Goal: Task Accomplishment & Management: Use online tool/utility

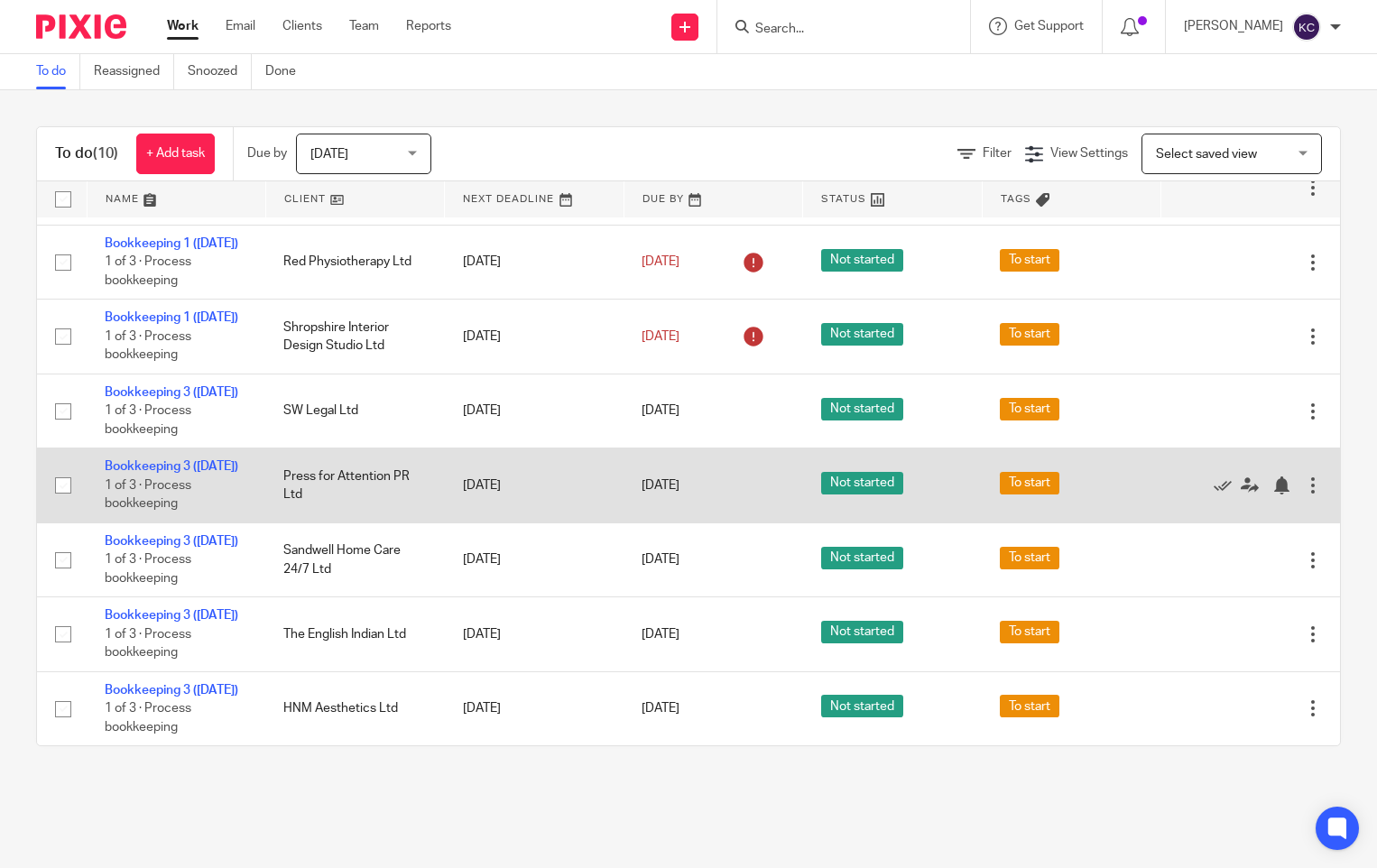
scroll to position [399, 0]
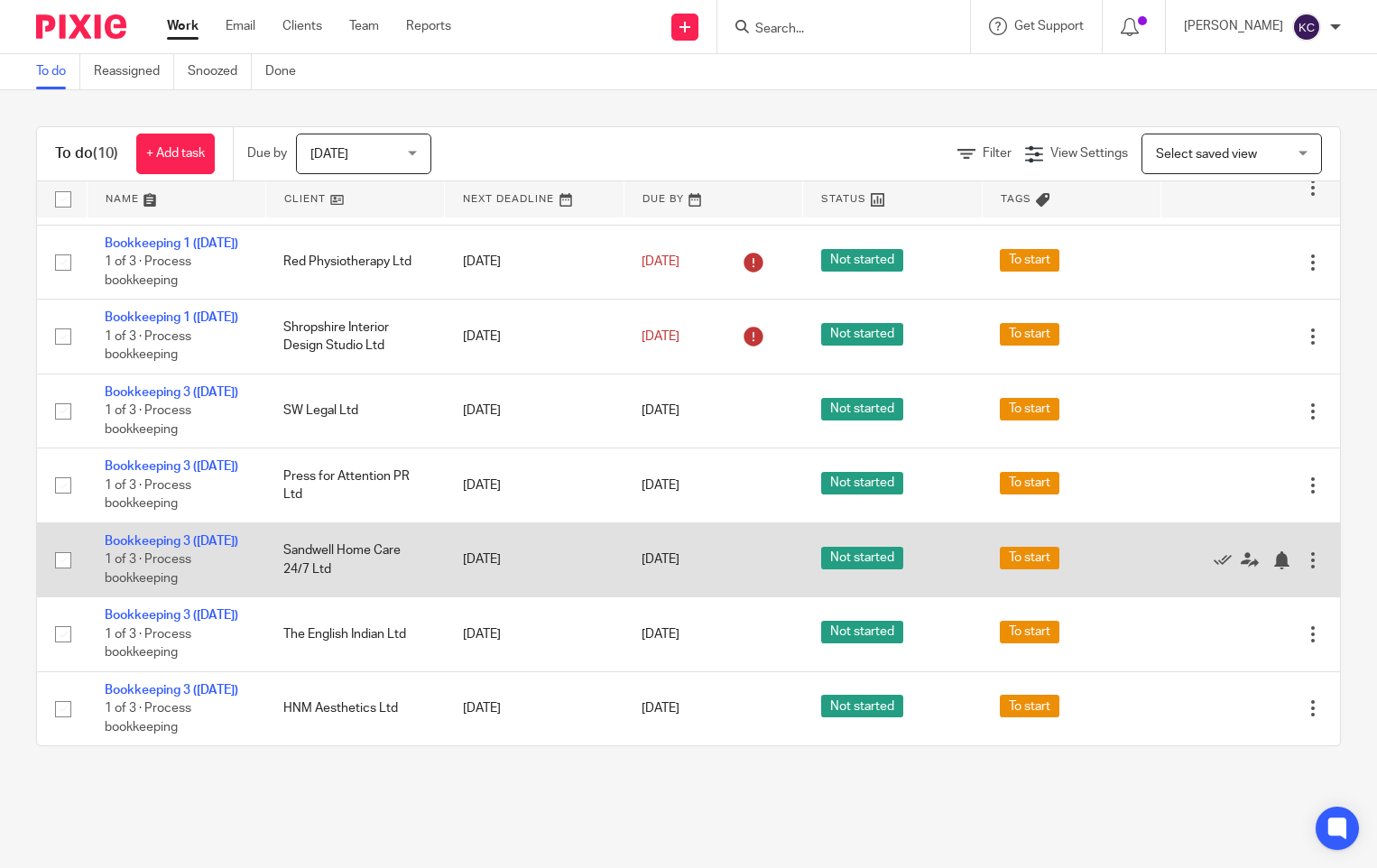
click at [366, 522] on td "Sandwell Home Care 24/7 Ltd" at bounding box center [355, 559] width 179 height 74
click at [135, 535] on link "Bookkeeping 3 ([DATE])" at bounding box center [171, 541] width 134 height 13
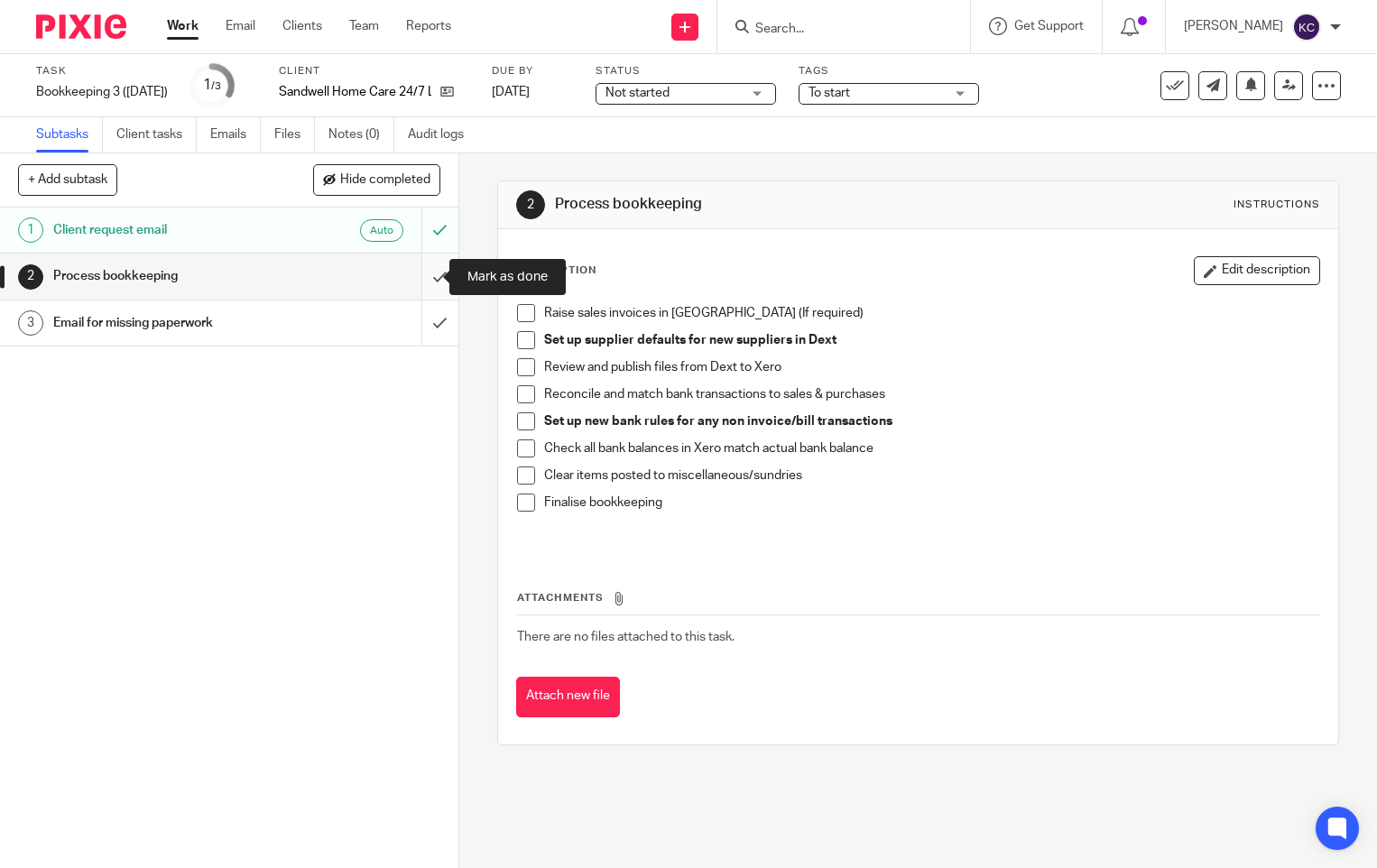
click at [432, 276] on input "submit" at bounding box center [229, 276] width 458 height 45
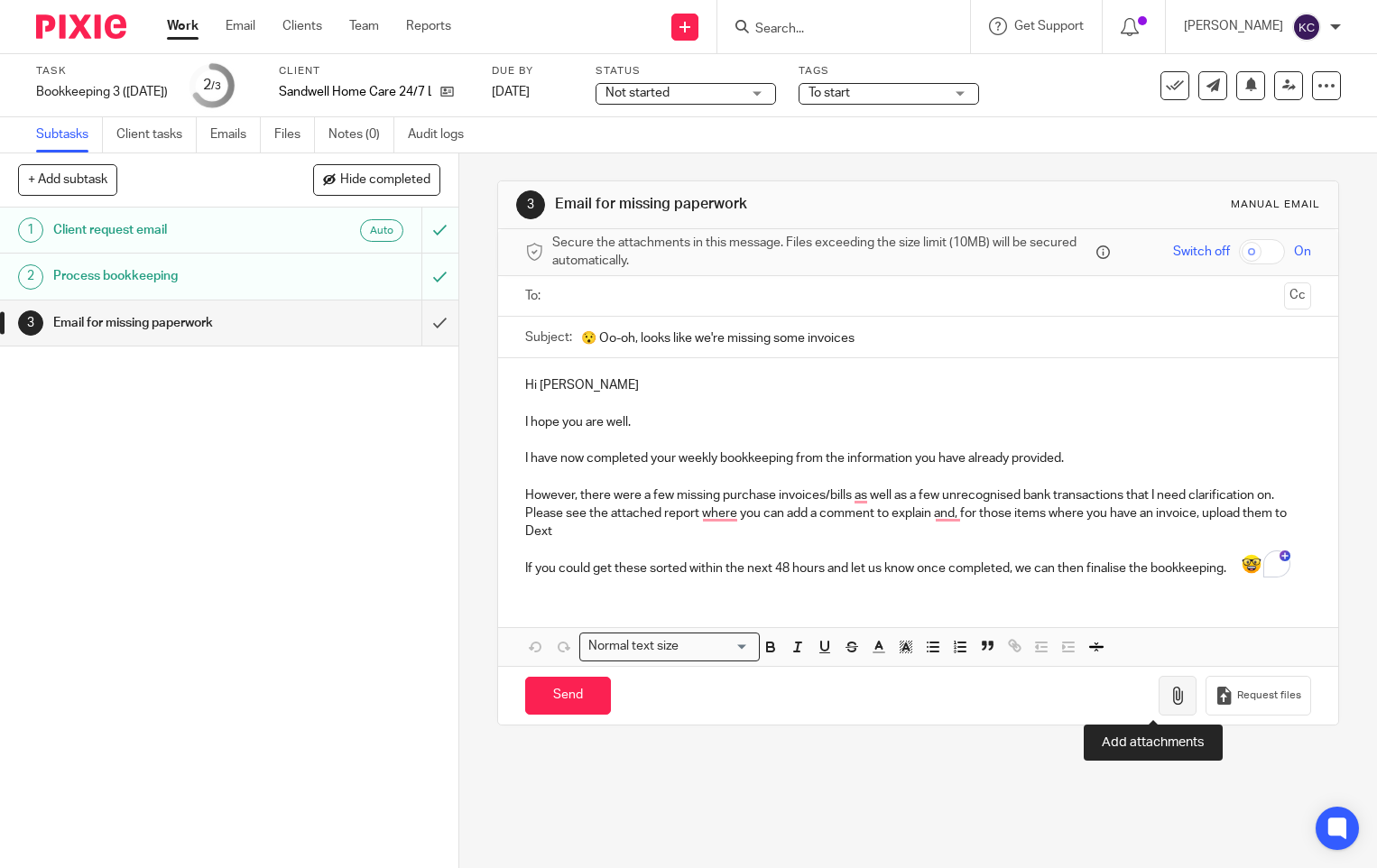
click at [1169, 695] on icon "button" at bounding box center [1178, 695] width 18 height 18
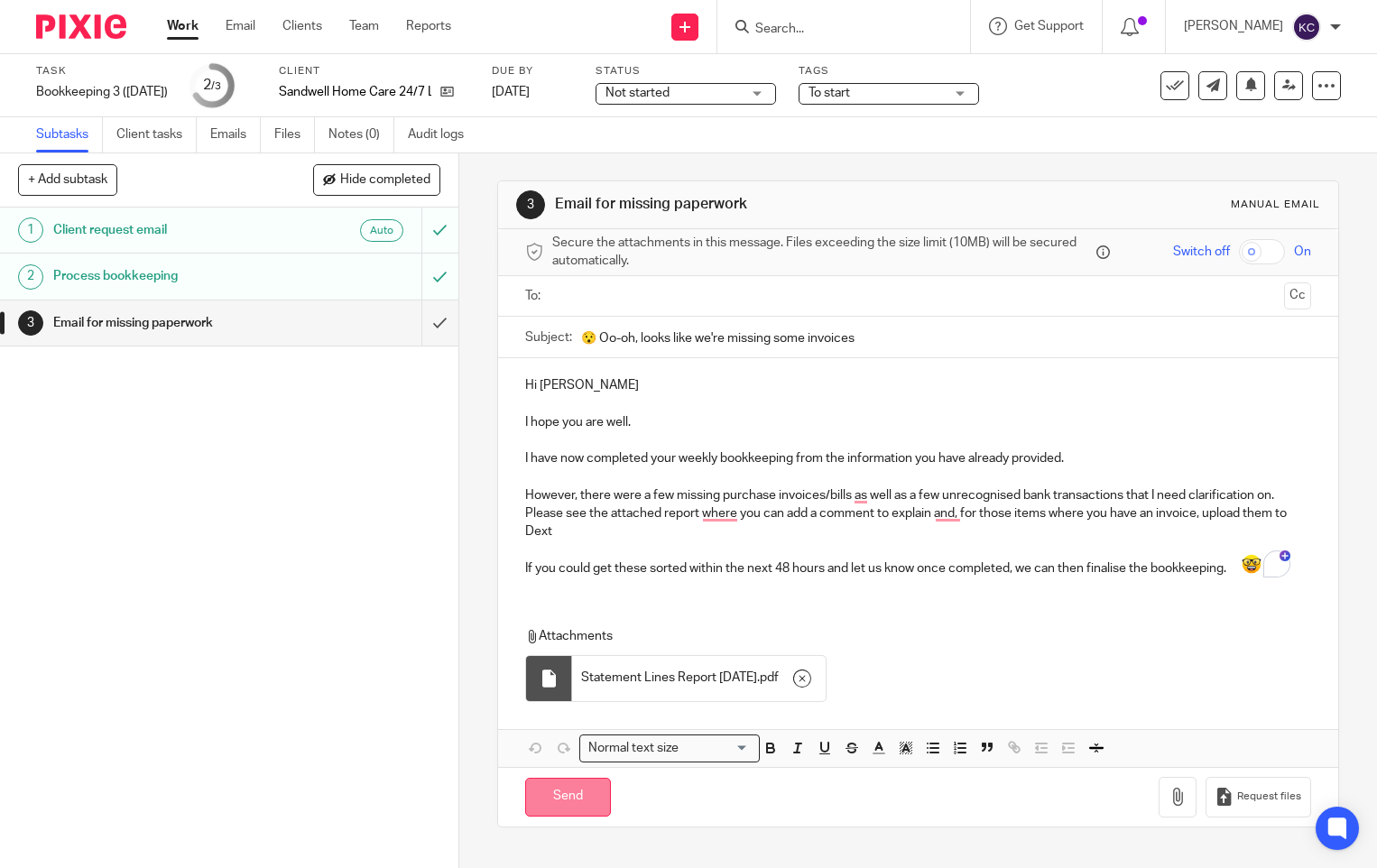
click at [553, 791] on input "Send" at bounding box center [568, 798] width 86 height 39
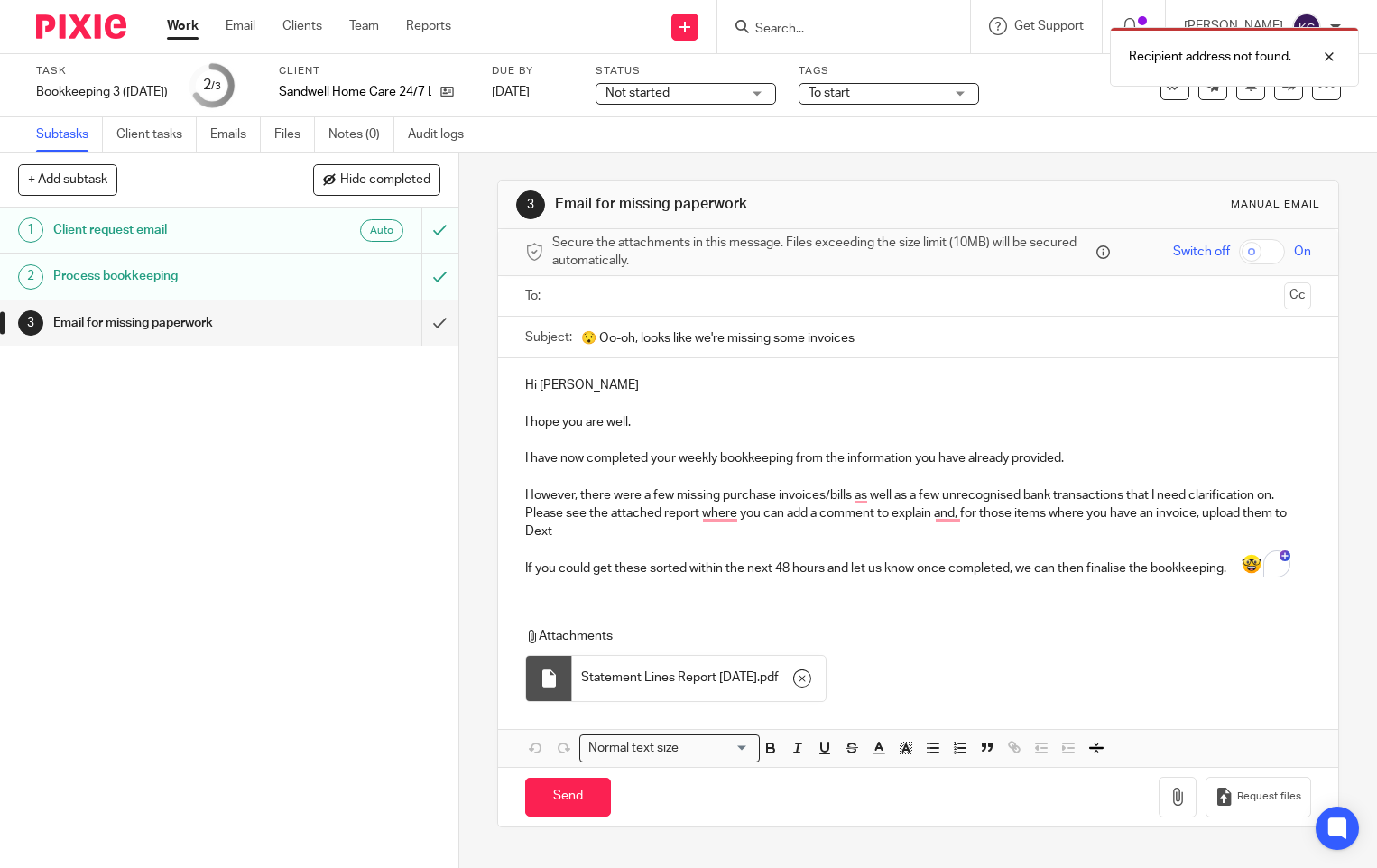
click at [572, 277] on div at bounding box center [919, 297] width 730 height 41
click at [574, 297] on input "text" at bounding box center [917, 296] width 718 height 21
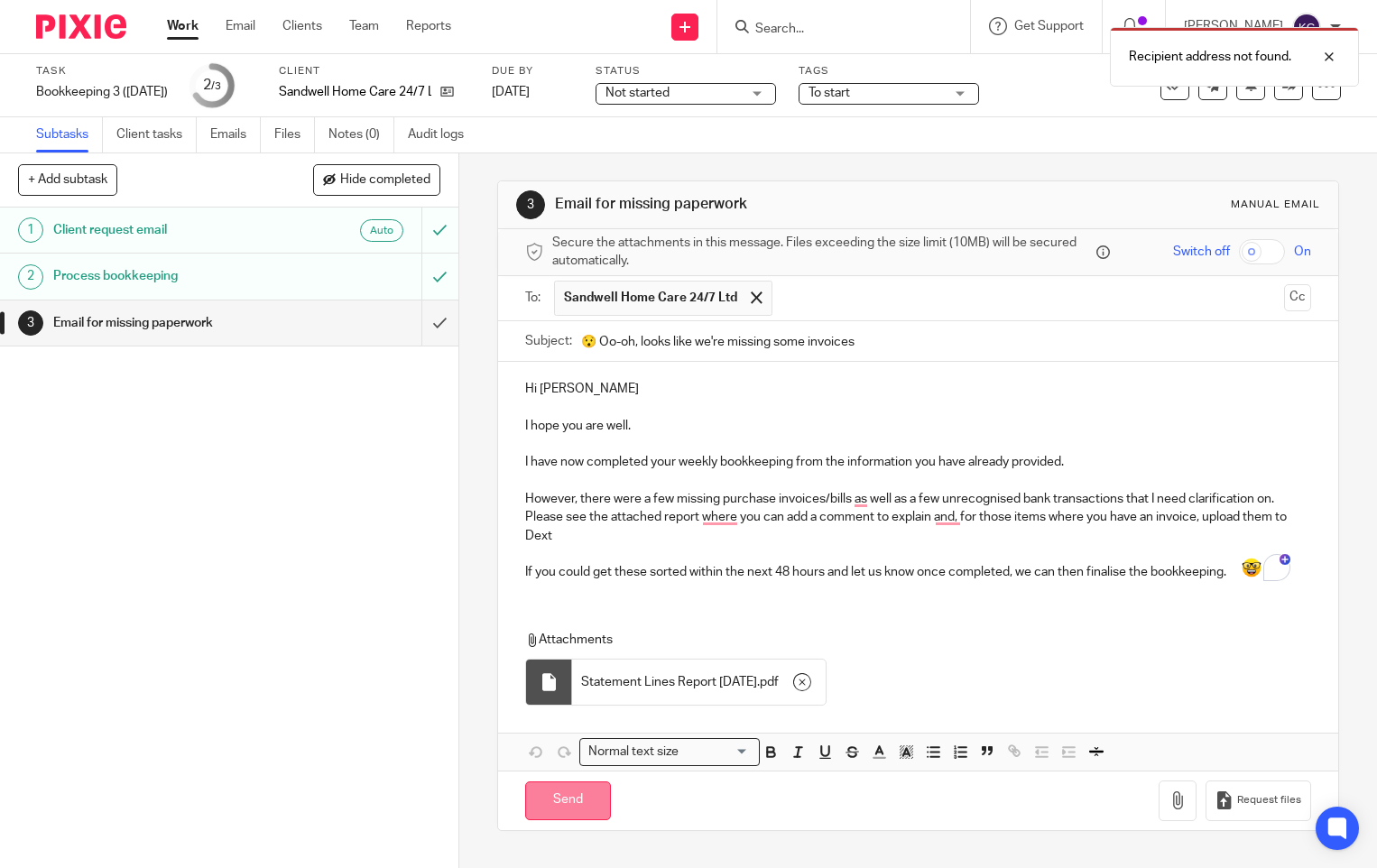
click at [545, 809] on input "Send" at bounding box center [568, 801] width 86 height 39
type input "Sent"
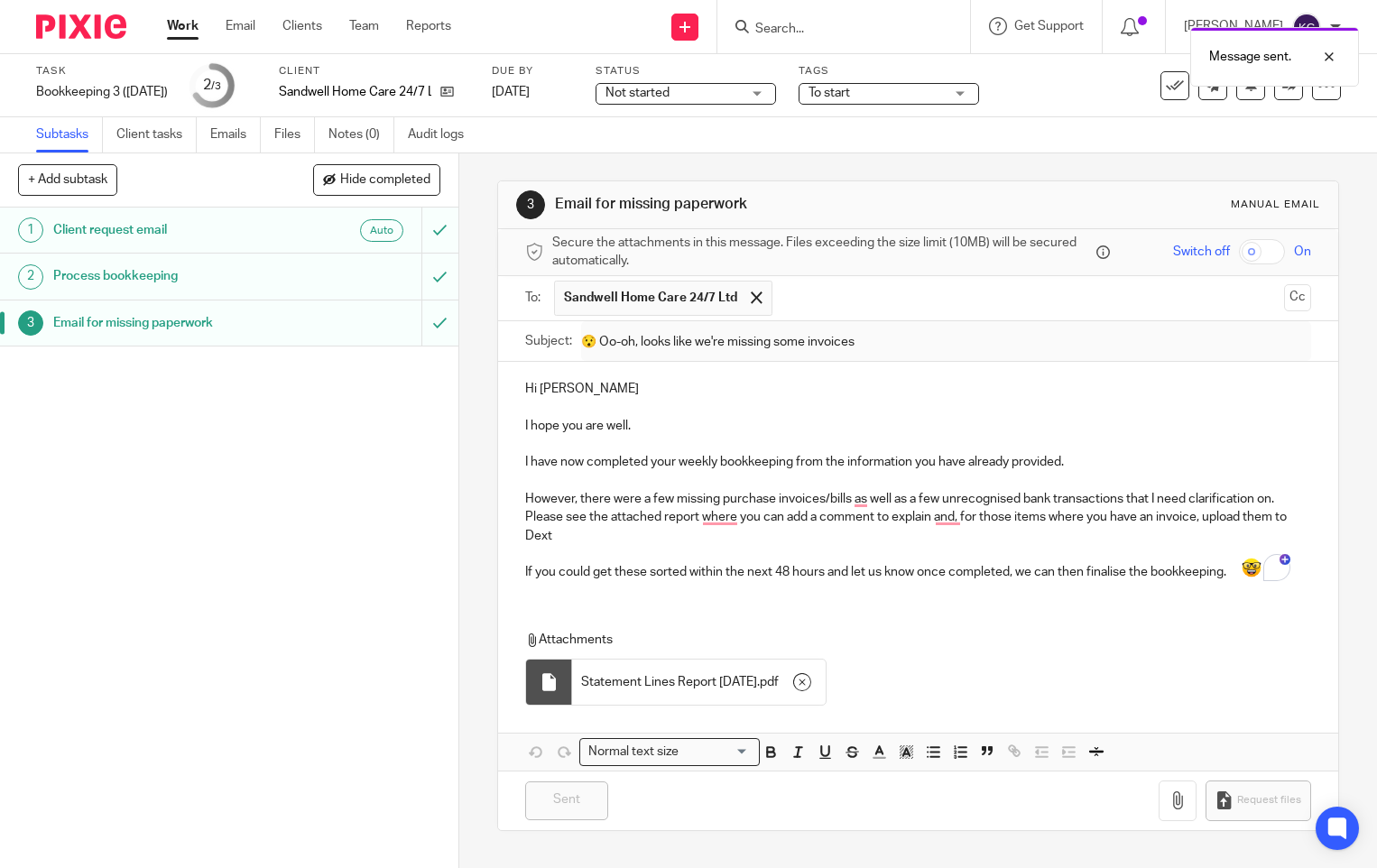
click at [194, 33] on link "Work" at bounding box center [183, 26] width 31 height 18
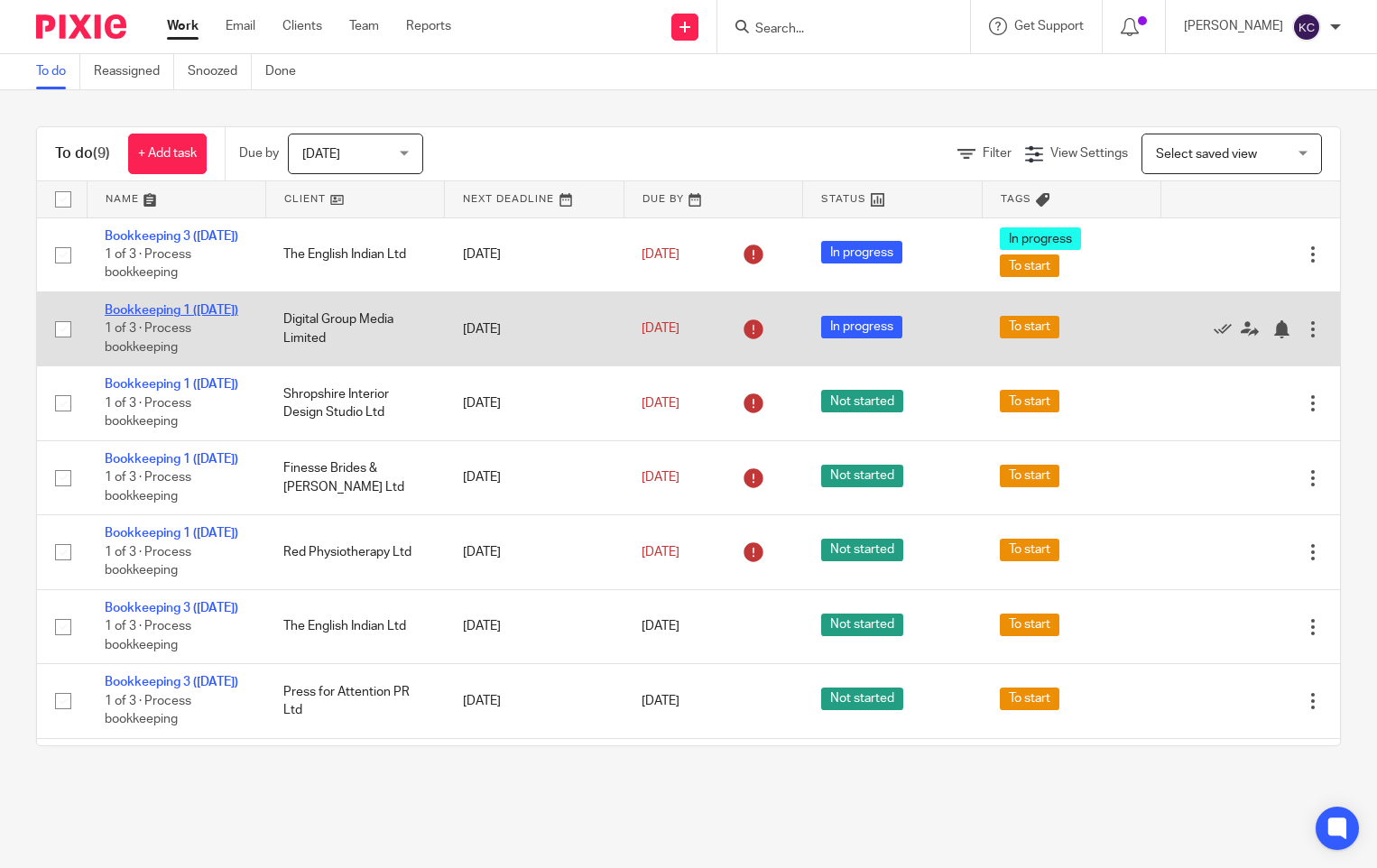
click at [129, 316] on link "Bookkeeping 1 ([DATE])" at bounding box center [171, 310] width 134 height 13
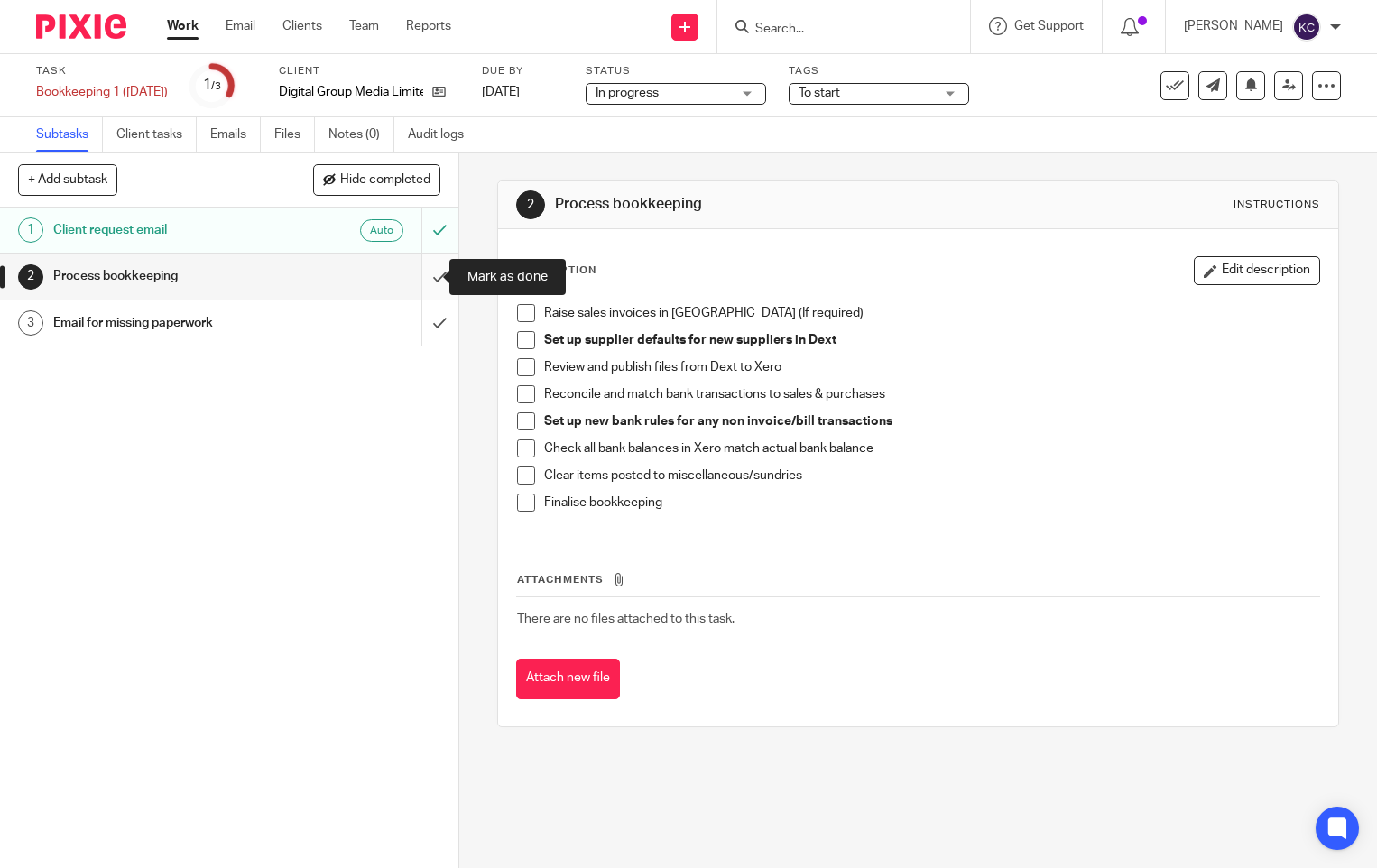
click at [422, 278] on input "submit" at bounding box center [229, 276] width 458 height 45
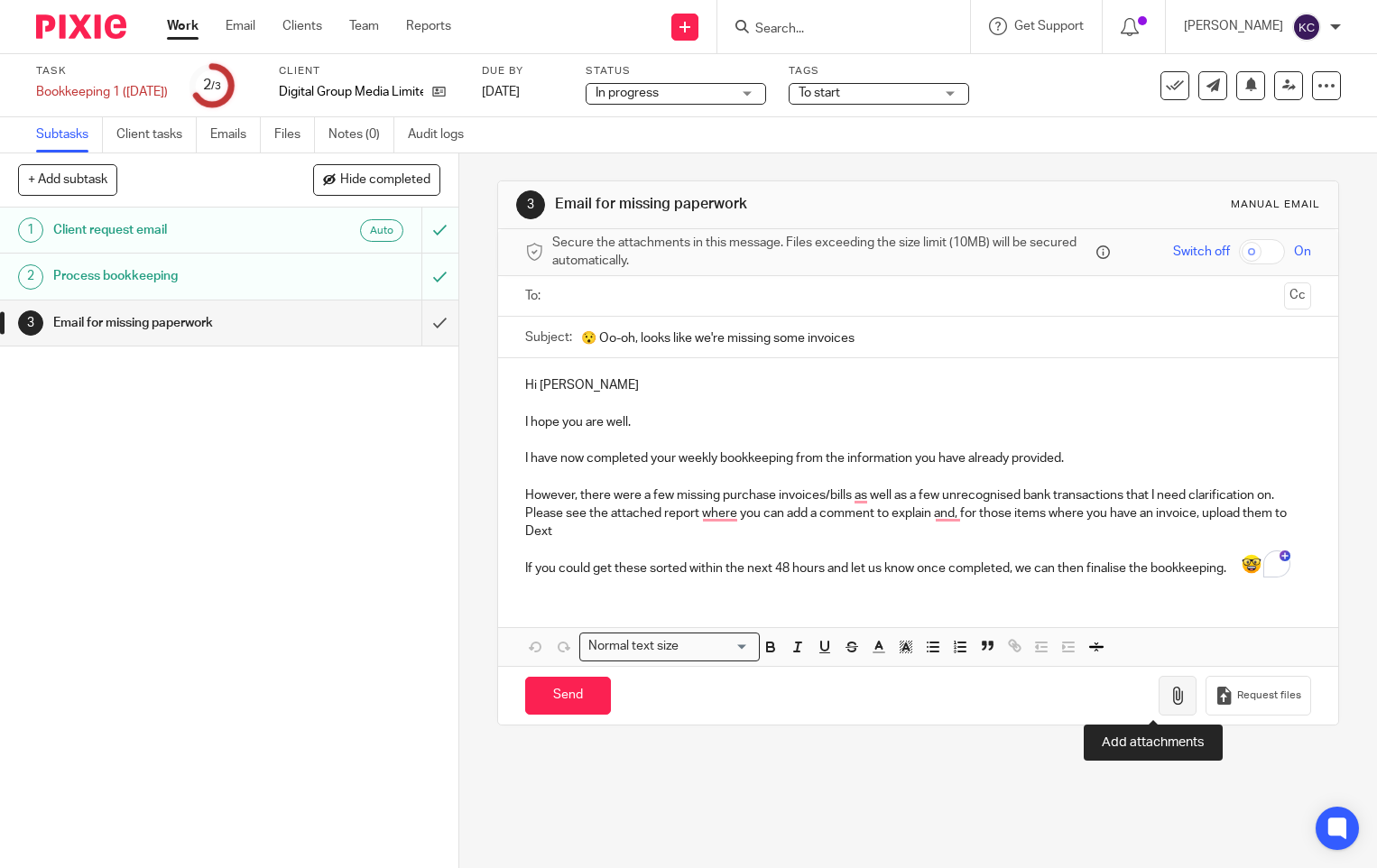
click at [1159, 707] on button "button" at bounding box center [1178, 696] width 38 height 41
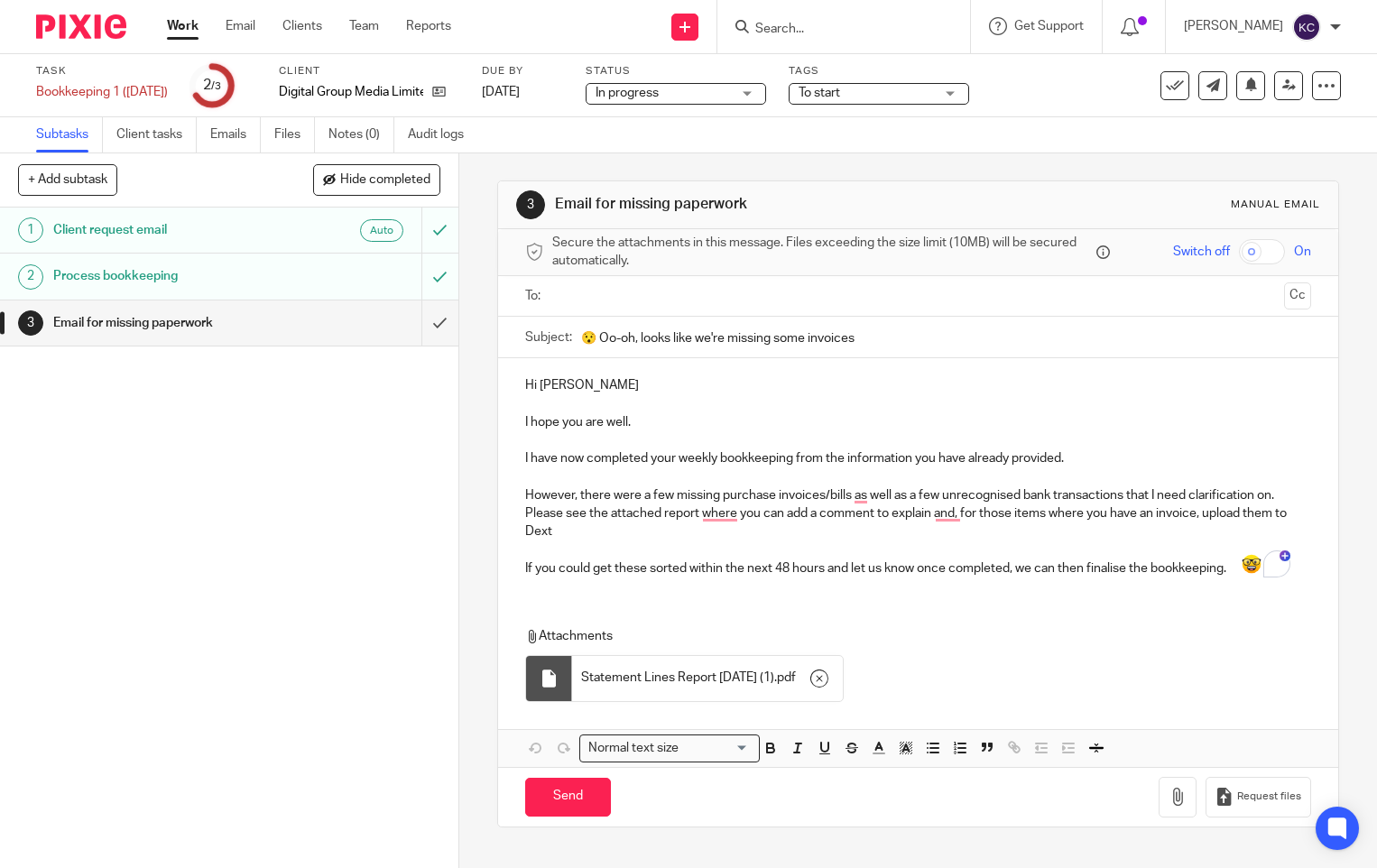
click at [651, 297] on input "text" at bounding box center [917, 296] width 718 height 21
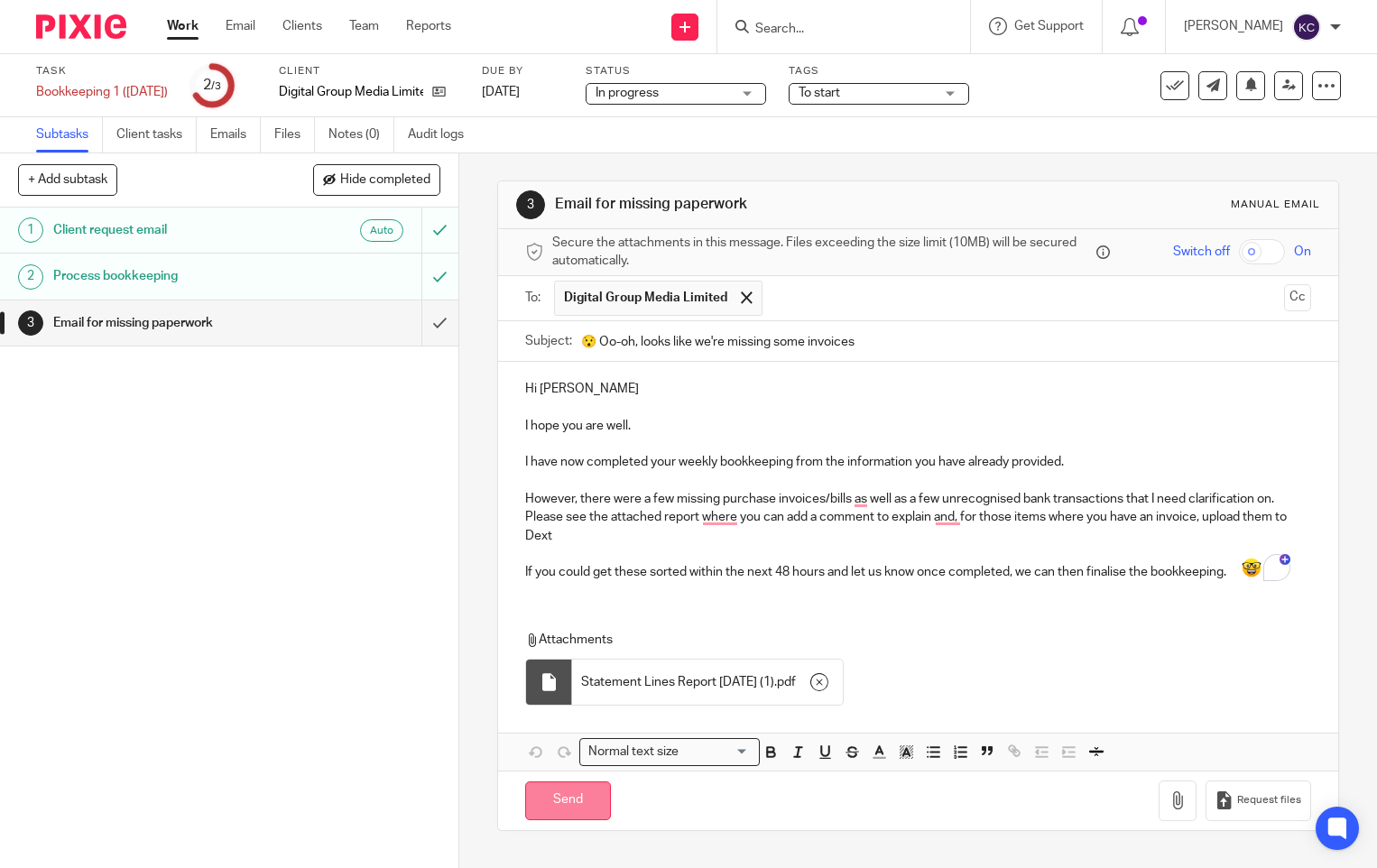
click at [579, 801] on input "Send" at bounding box center [568, 801] width 86 height 39
type input "Sent"
click at [186, 24] on link "Work" at bounding box center [183, 26] width 31 height 18
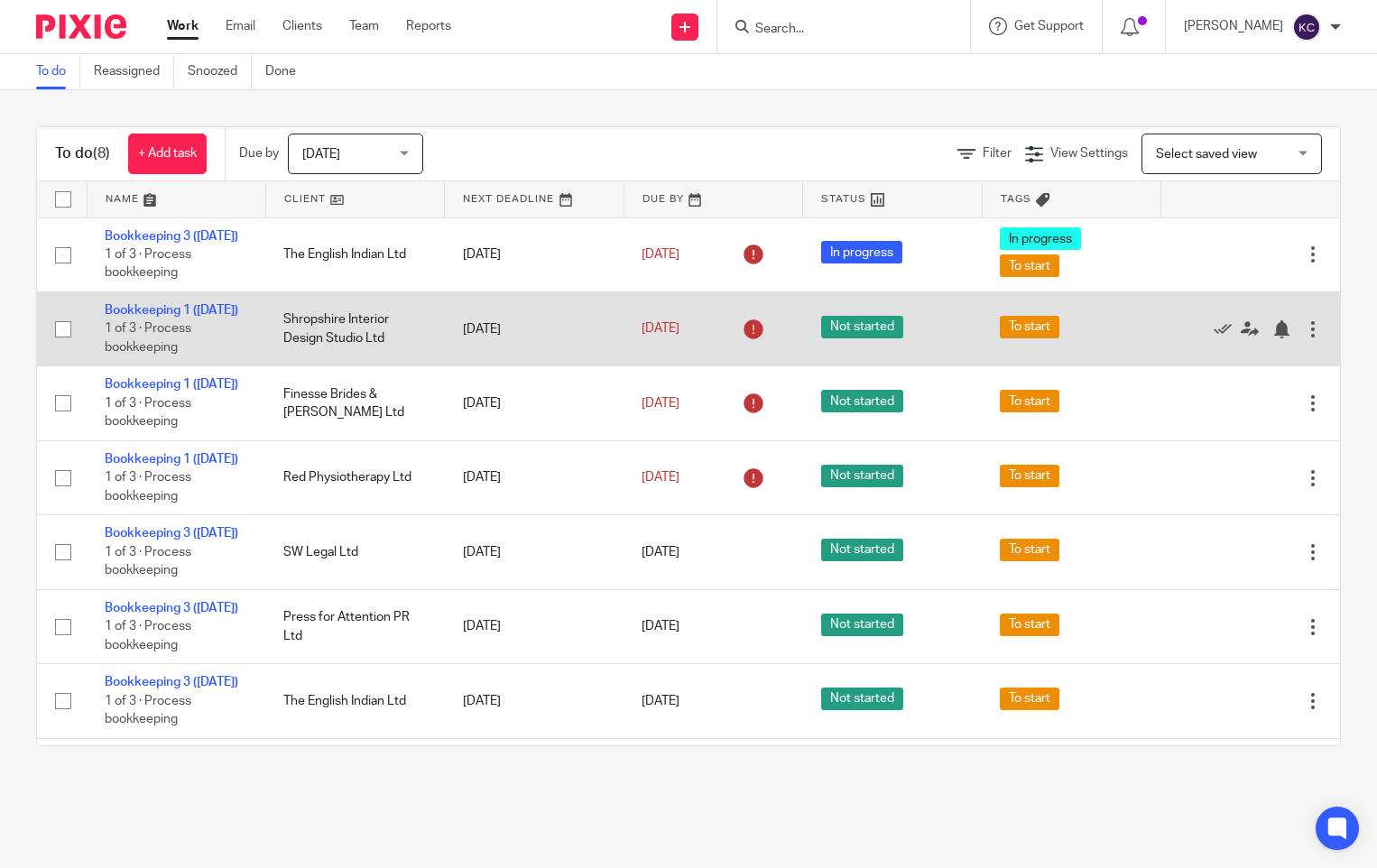
click at [334, 351] on td "Shropshire Interior Design Studio Ltd" at bounding box center [355, 329] width 179 height 74
click at [146, 316] on link "Bookkeeping 1 ([DATE])" at bounding box center [171, 310] width 134 height 13
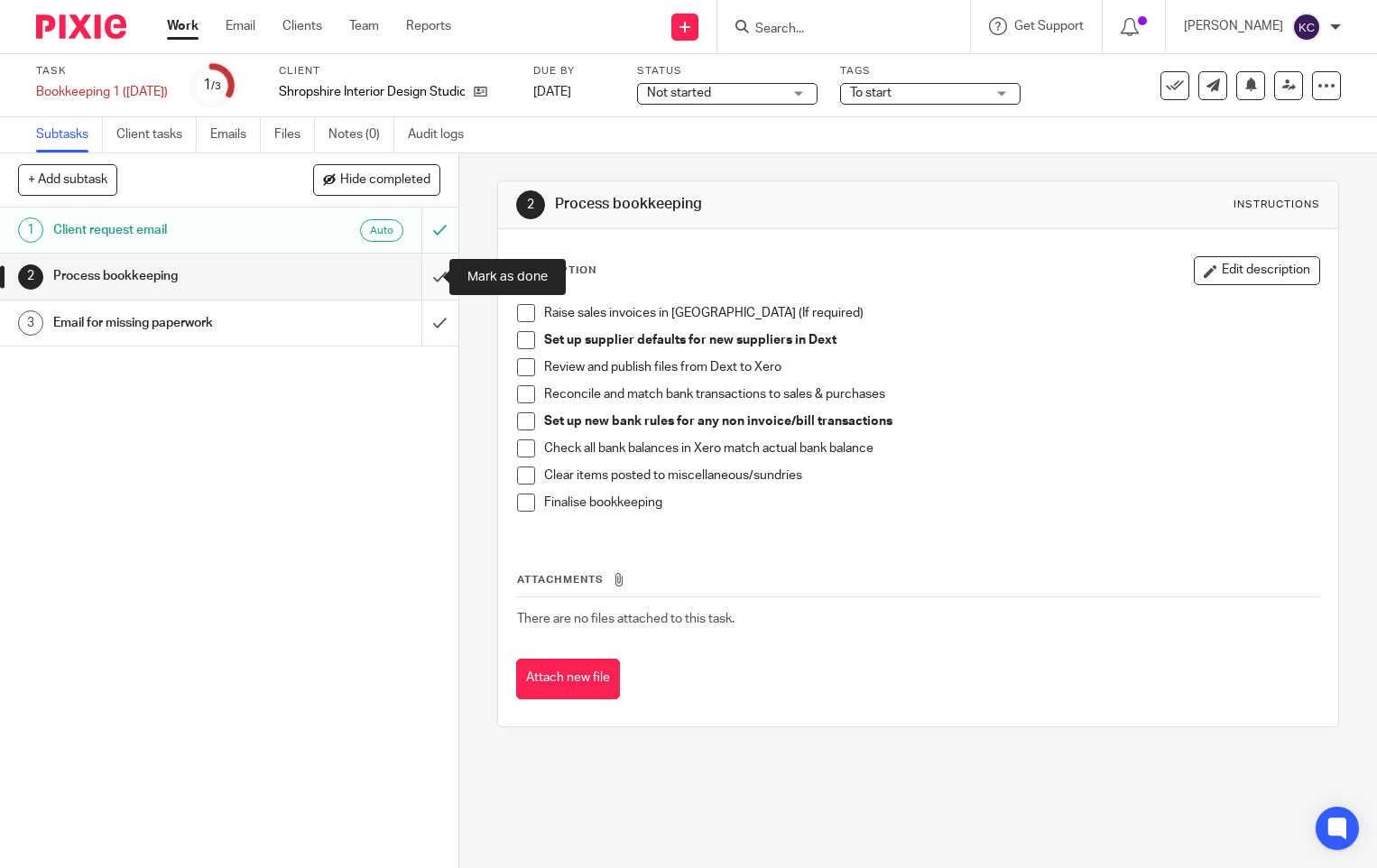
click at [416, 283] on input "submit" at bounding box center [229, 276] width 458 height 45
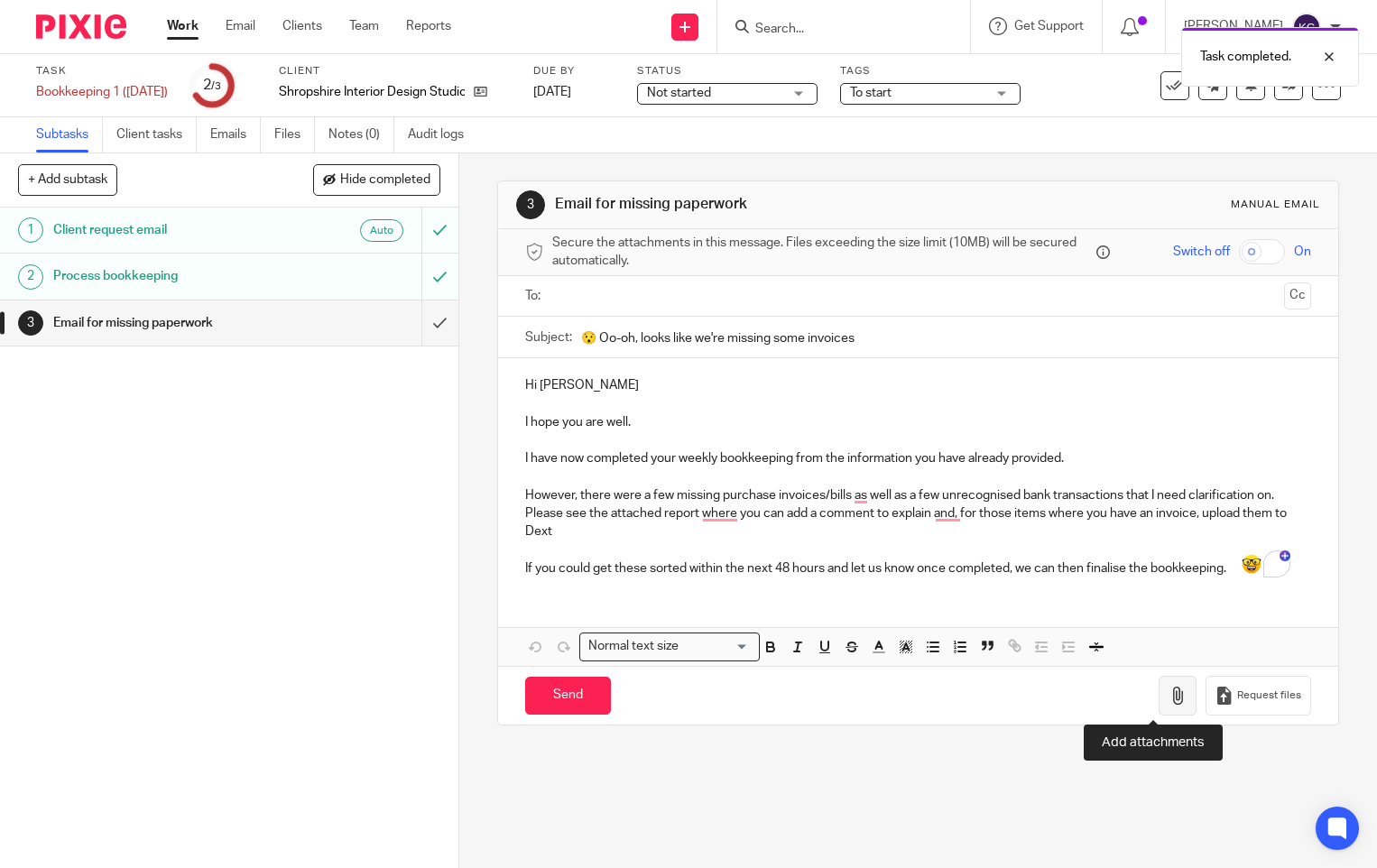
click at [1169, 696] on button "button" at bounding box center [1178, 696] width 38 height 41
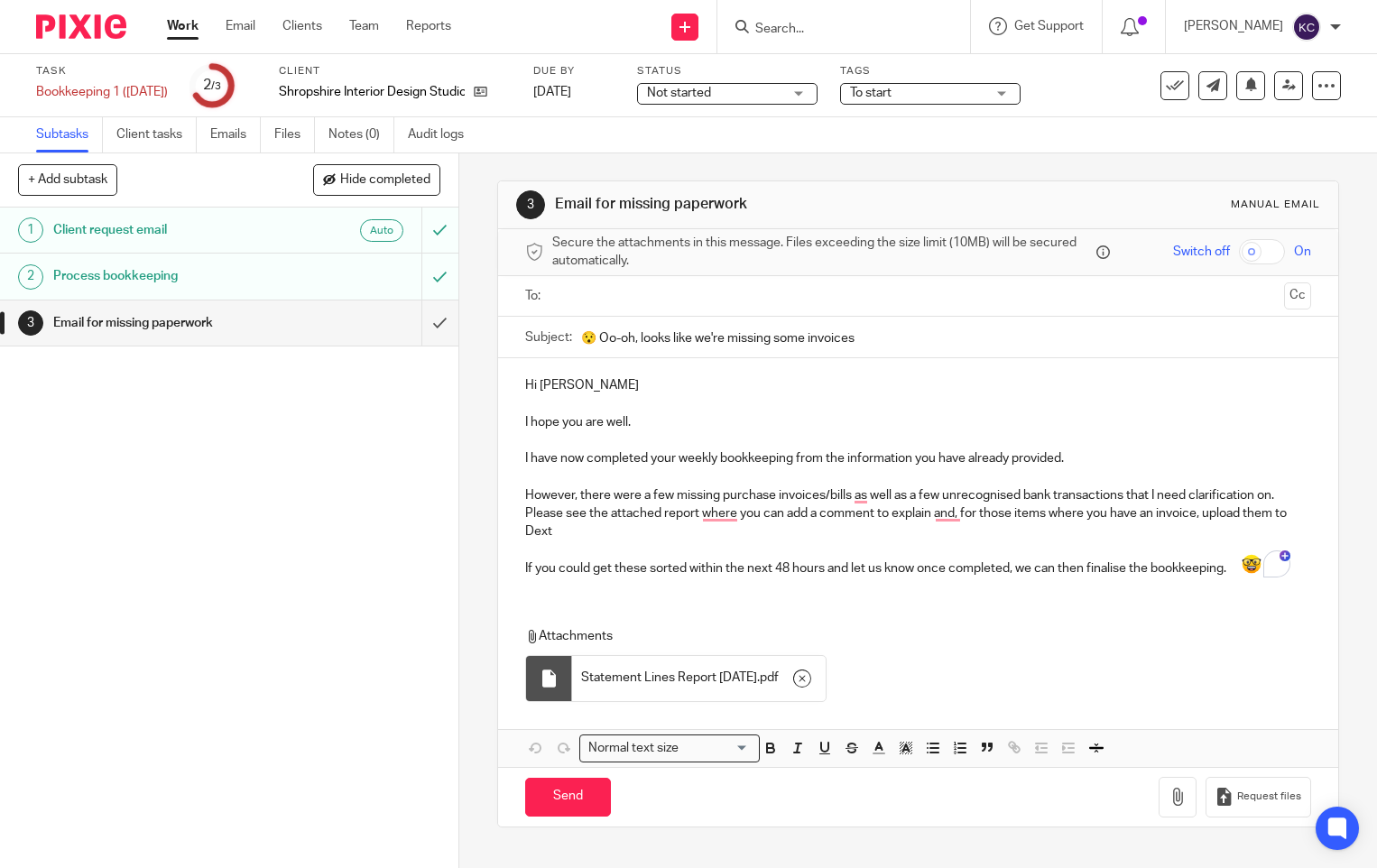
click at [570, 288] on input "text" at bounding box center [917, 296] width 718 height 21
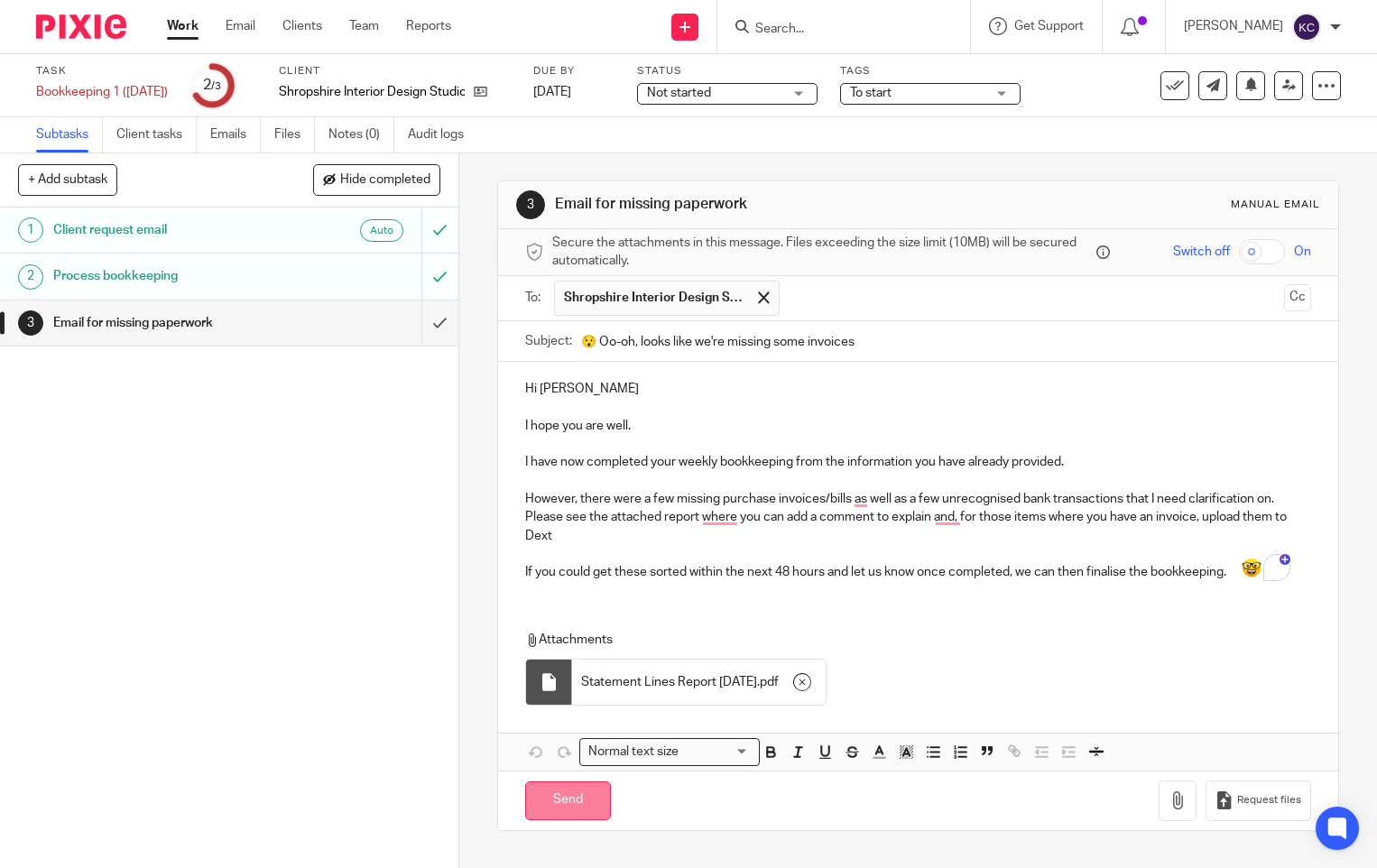
click at [554, 793] on input "Send" at bounding box center [568, 801] width 86 height 39
type input "Sent"
click at [182, 27] on link "Work" at bounding box center [183, 26] width 31 height 18
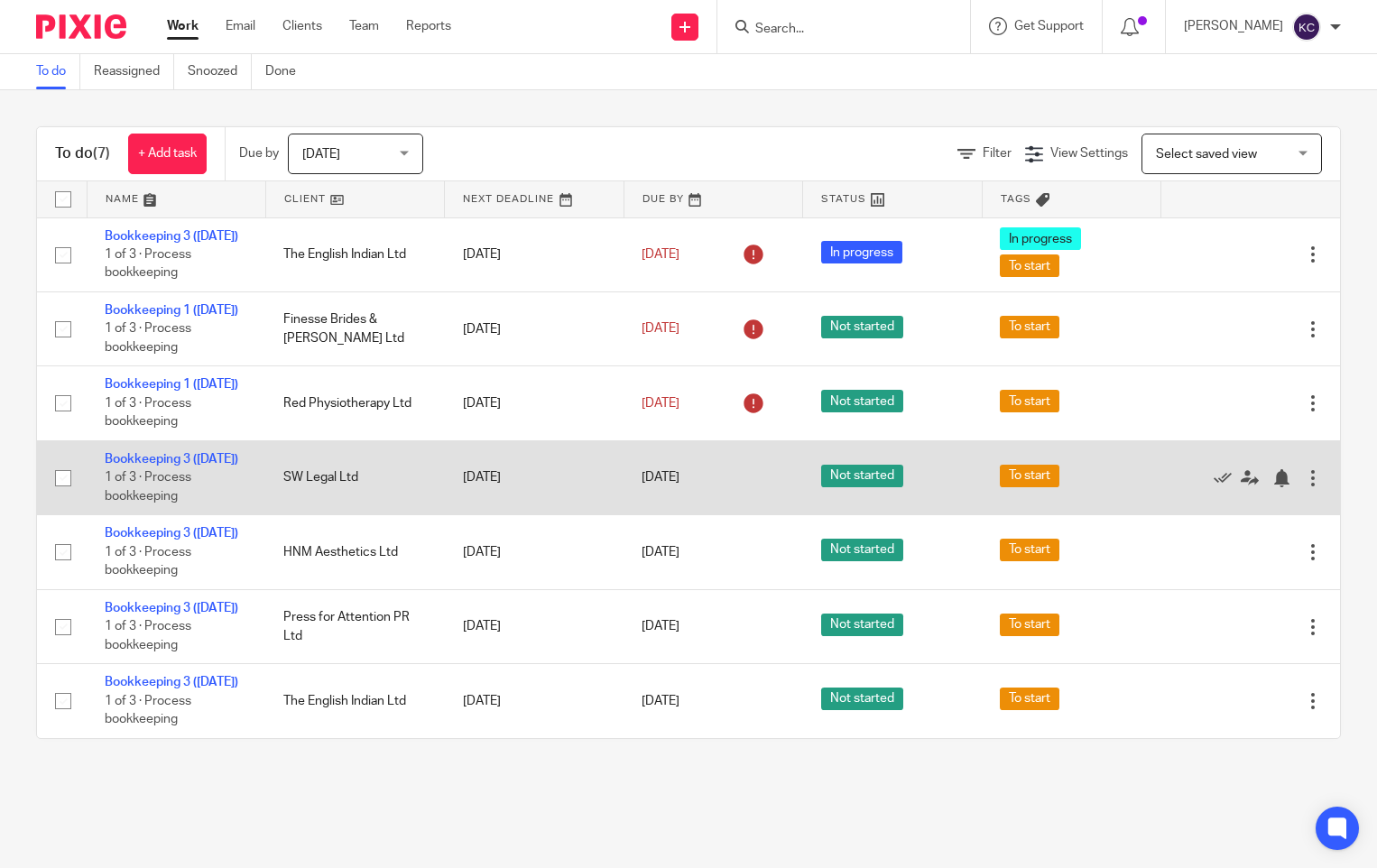
click at [120, 515] on td "Bookkeeping 3 ([DATE]) 1 of 3 · Process bookkeeping" at bounding box center [176, 477] width 179 height 74
click at [144, 515] on td "Bookkeeping 3 ([DATE]) 1 of 3 · Process bookkeeping" at bounding box center [176, 477] width 179 height 74
click at [149, 466] on link "Bookkeeping 3 ([DATE])" at bounding box center [171, 459] width 134 height 13
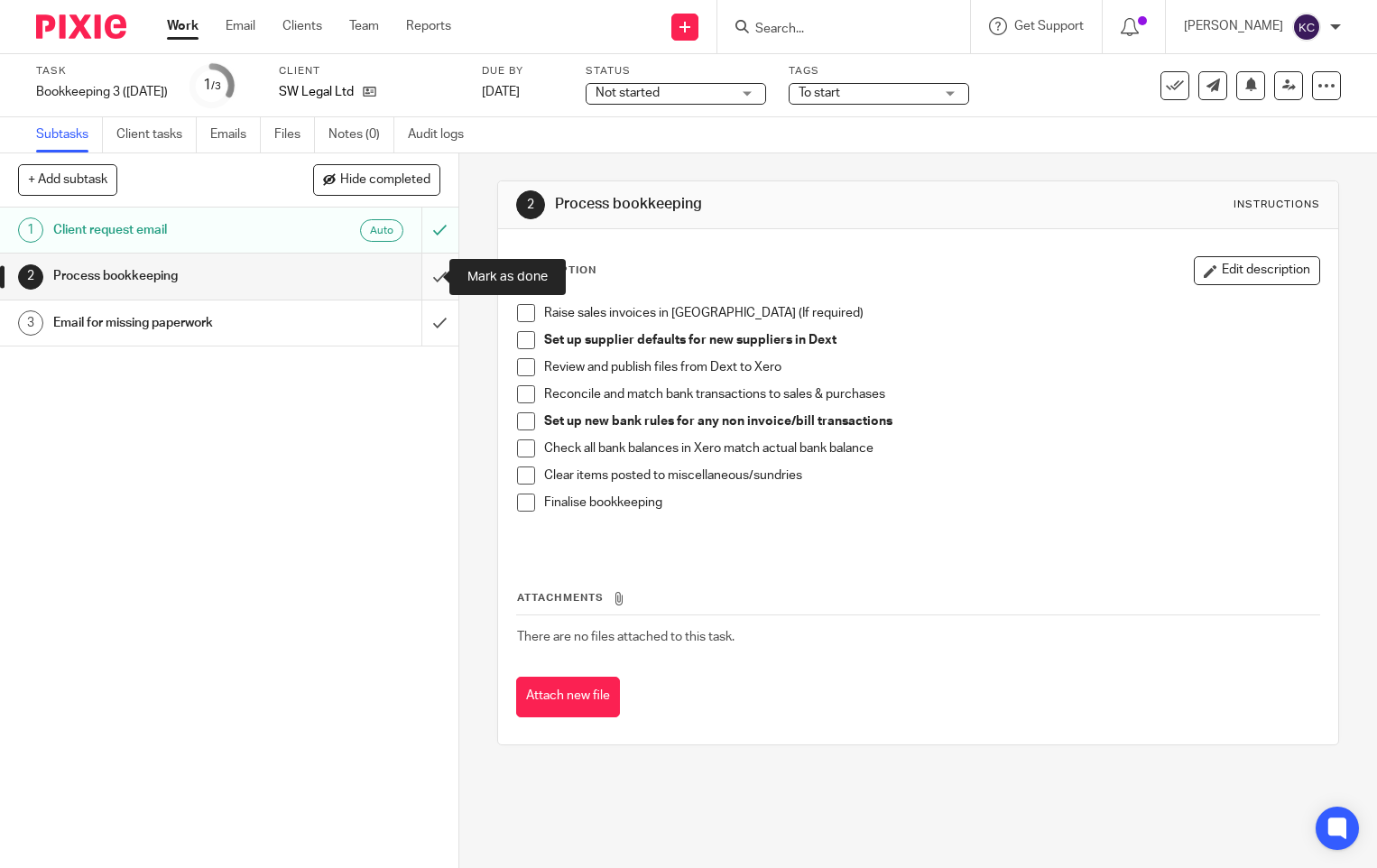
click at [424, 272] on input "submit" at bounding box center [229, 276] width 458 height 45
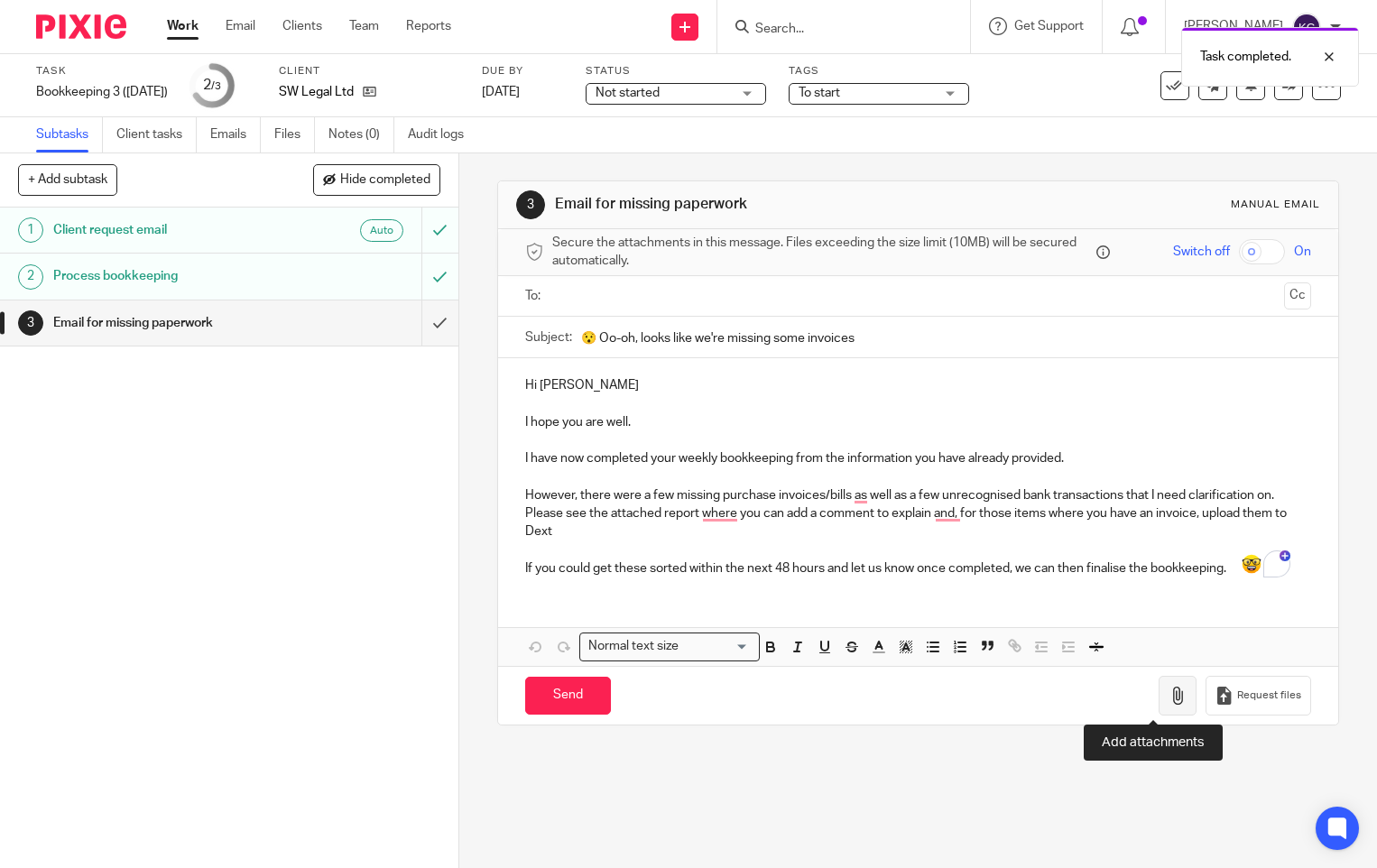
click at [1169, 703] on icon "button" at bounding box center [1178, 695] width 18 height 18
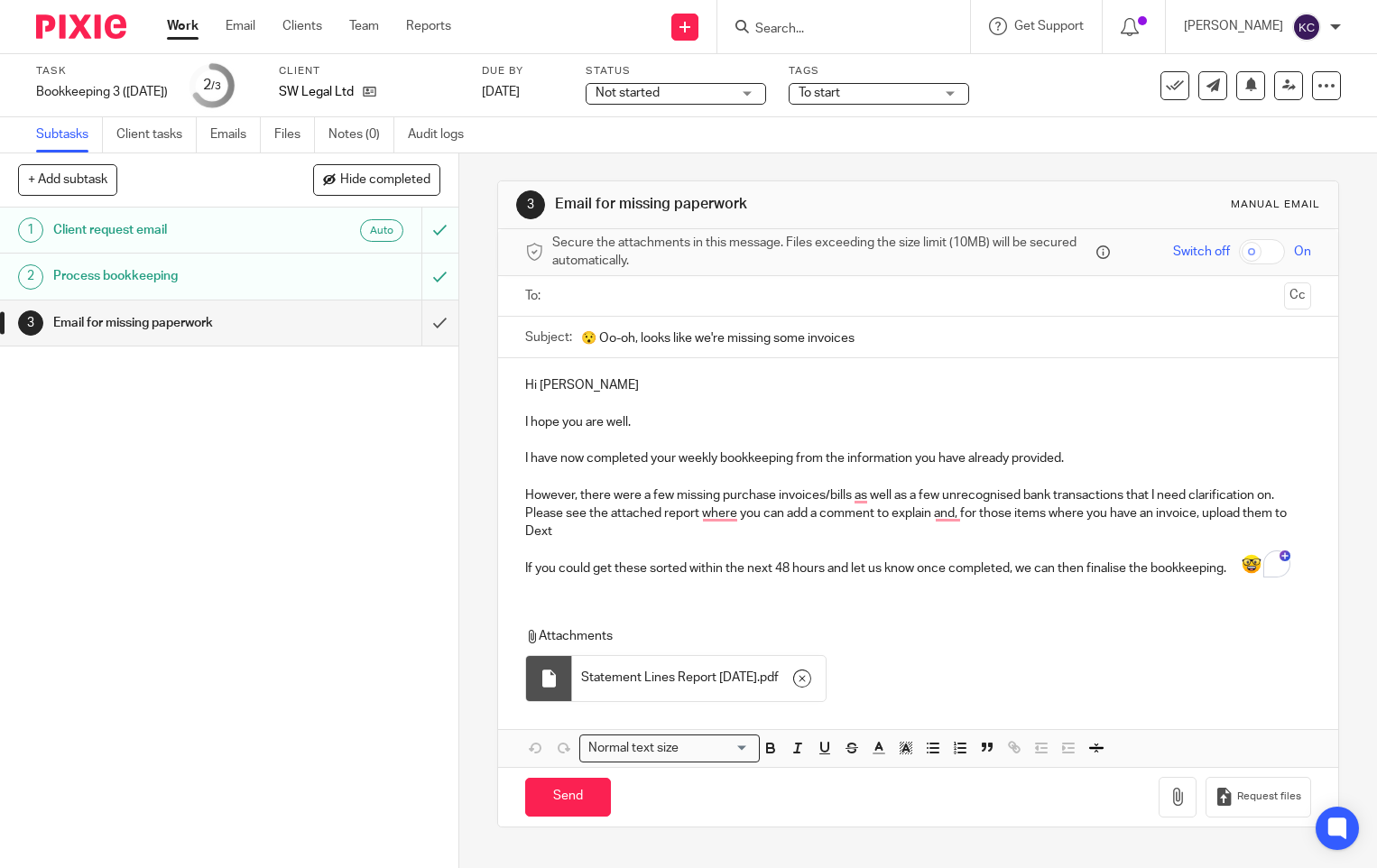
click at [585, 297] on input "text" at bounding box center [917, 296] width 718 height 21
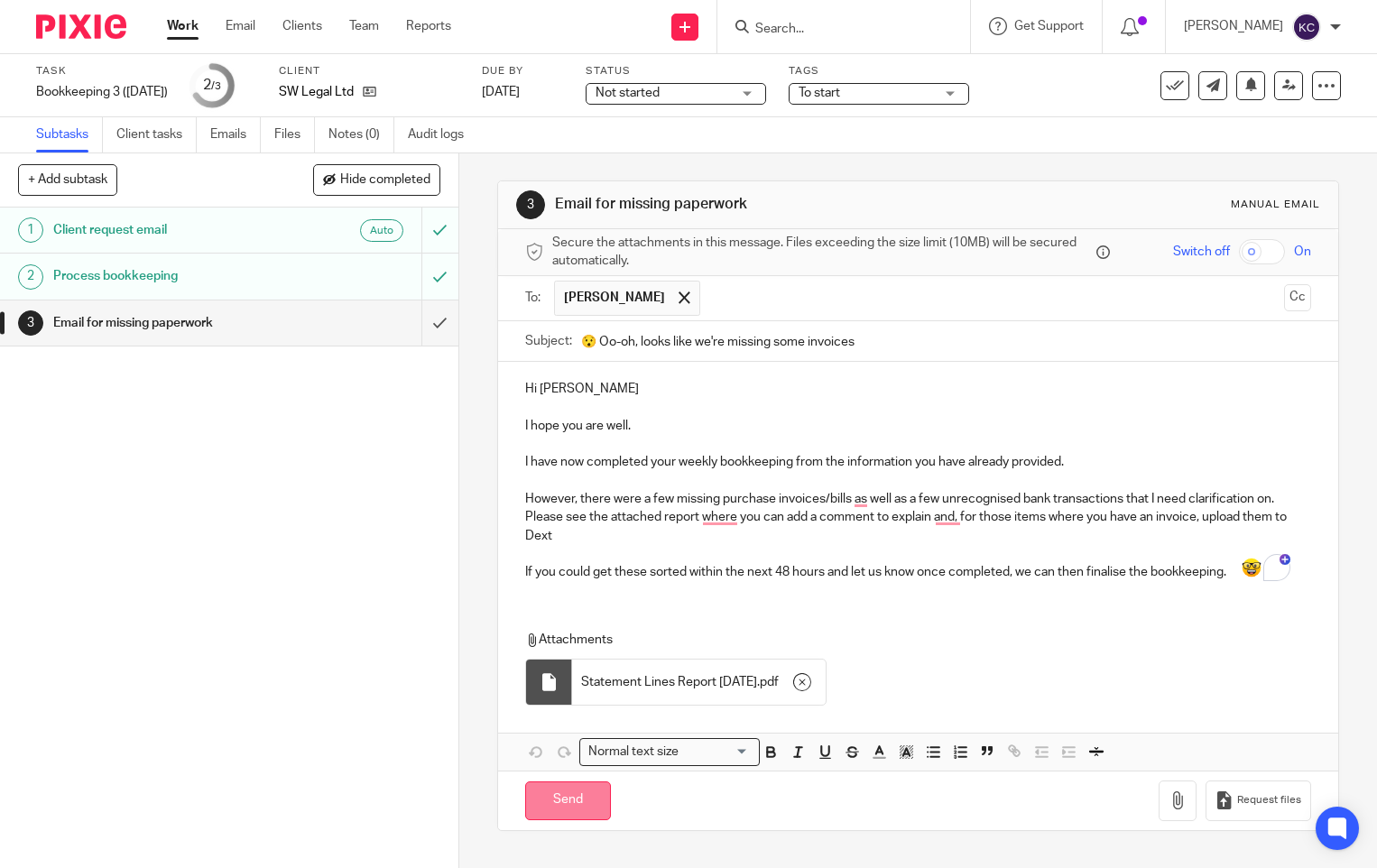
click at [569, 799] on input "Send" at bounding box center [568, 801] width 86 height 39
type input "Sent"
click at [185, 31] on link "Work" at bounding box center [183, 26] width 31 height 18
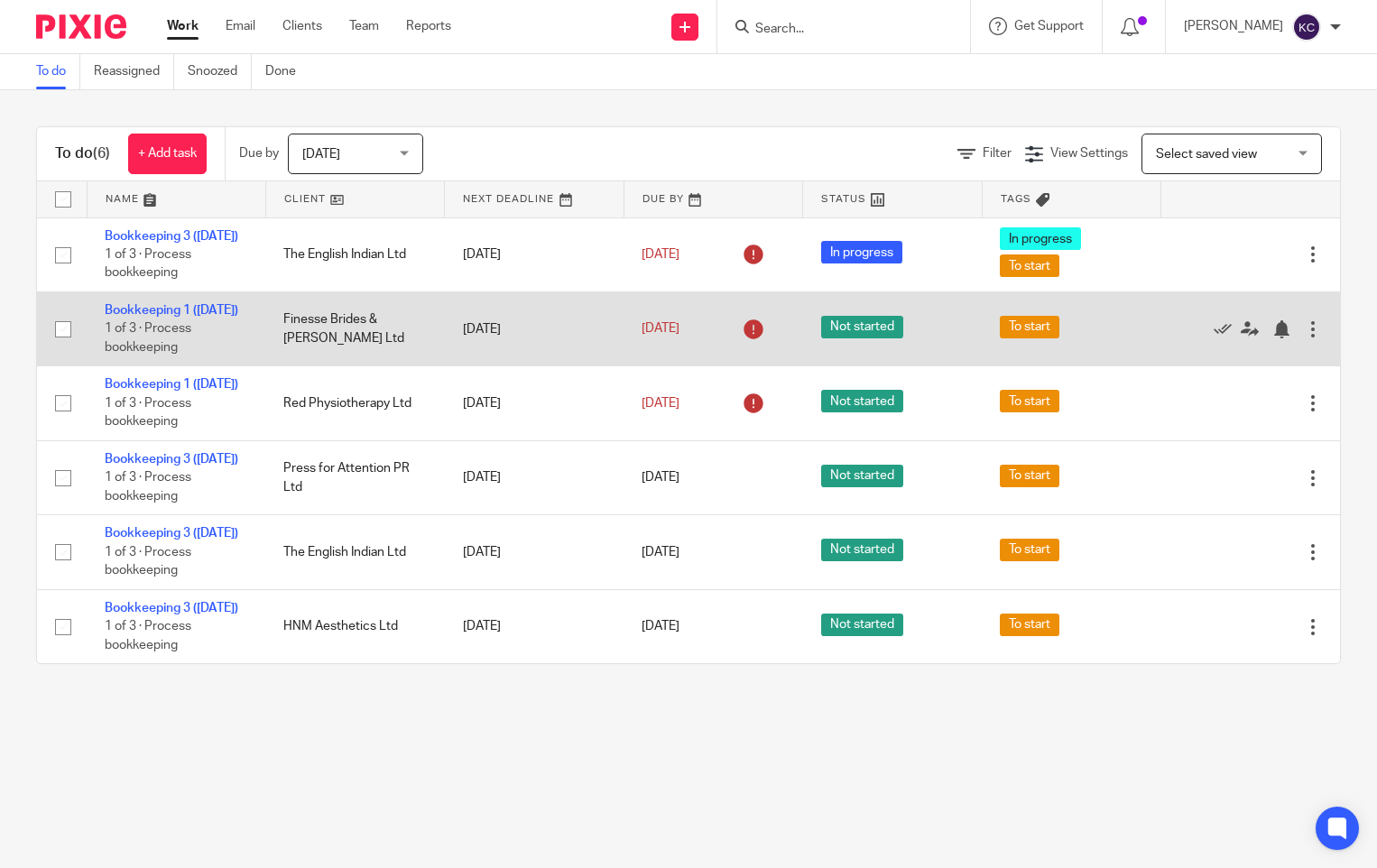
click at [139, 317] on td "Bookkeeping 1 (Monday) 1 of 3 · Process bookkeeping" at bounding box center [176, 329] width 179 height 74
click at [138, 316] on link "Bookkeeping 1 ([DATE])" at bounding box center [171, 310] width 134 height 13
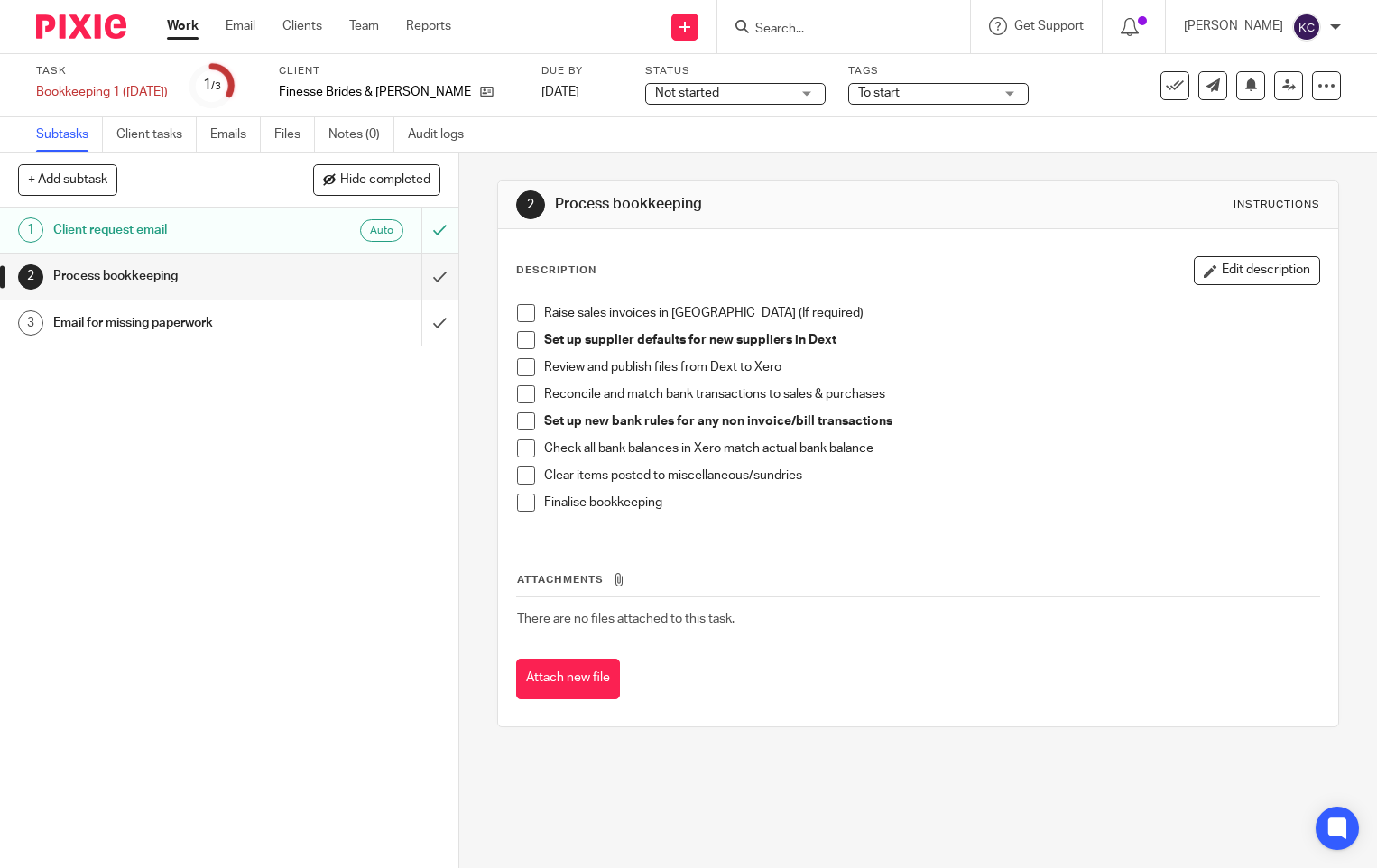
click at [154, 26] on div "Work Email Clients Team Reports Work Email Clients Team Reports Settings" at bounding box center [313, 26] width 329 height 54
click at [167, 26] on div "Work Email Clients Team Reports Work Email Clients Team Reports Settings" at bounding box center [313, 26] width 329 height 54
click at [187, 24] on link "Work" at bounding box center [183, 26] width 31 height 18
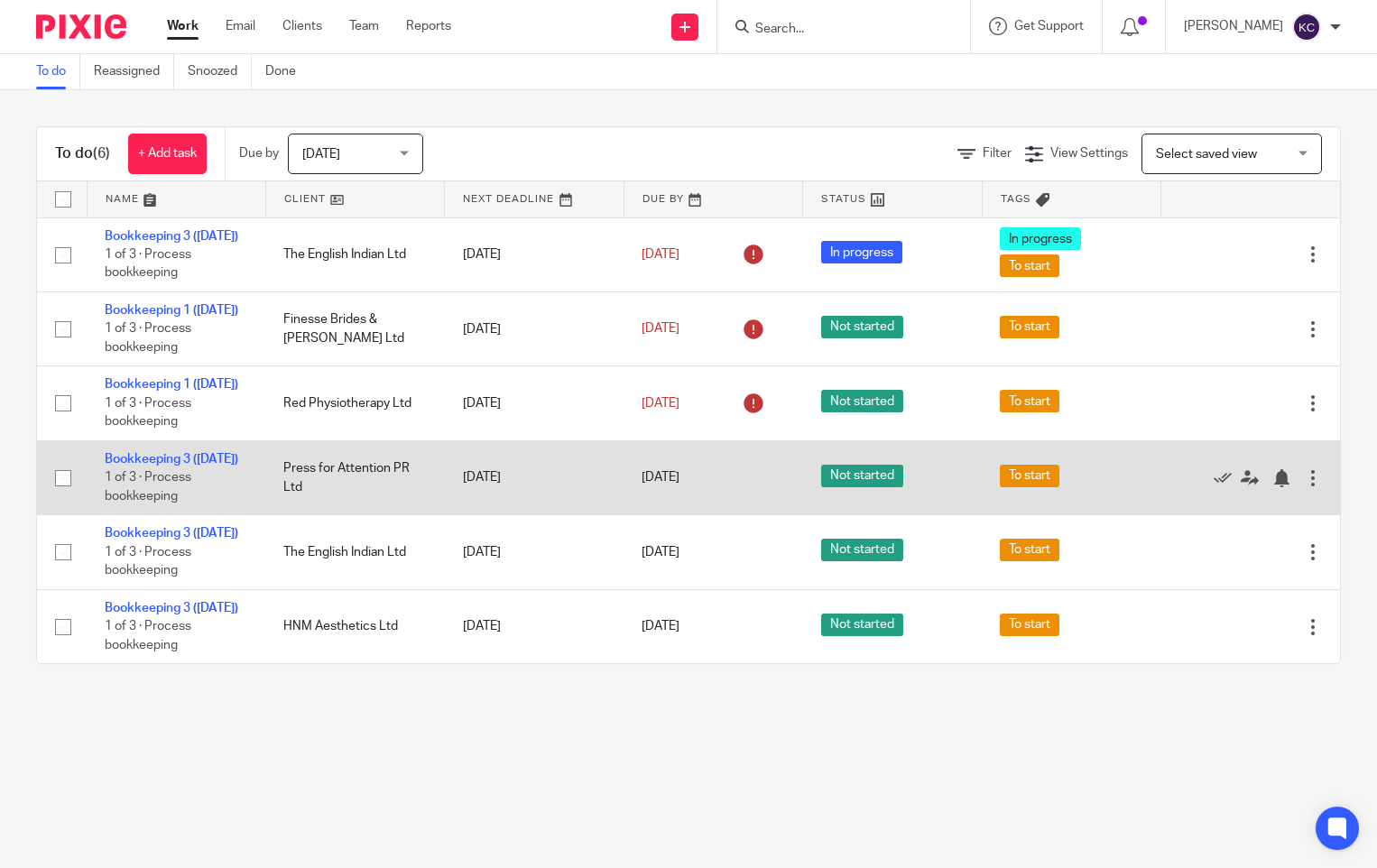
click at [157, 515] on td "Bookkeeping 3 (Wednesday) 1 of 3 · Process bookkeeping" at bounding box center [176, 477] width 179 height 74
click at [160, 466] on link "Bookkeeping 3 ([DATE])" at bounding box center [171, 459] width 134 height 13
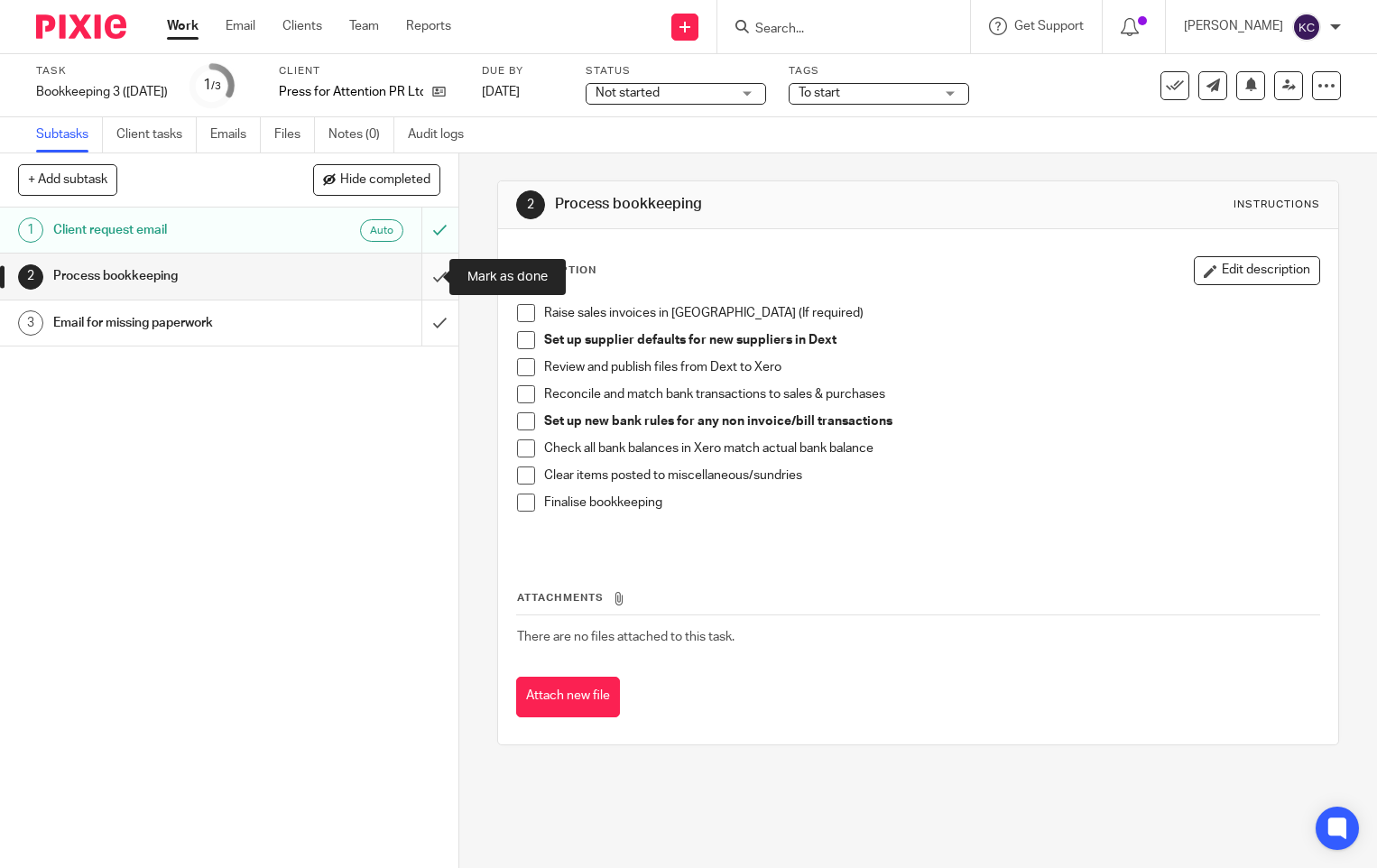
click at [425, 273] on input "submit" at bounding box center [229, 276] width 458 height 45
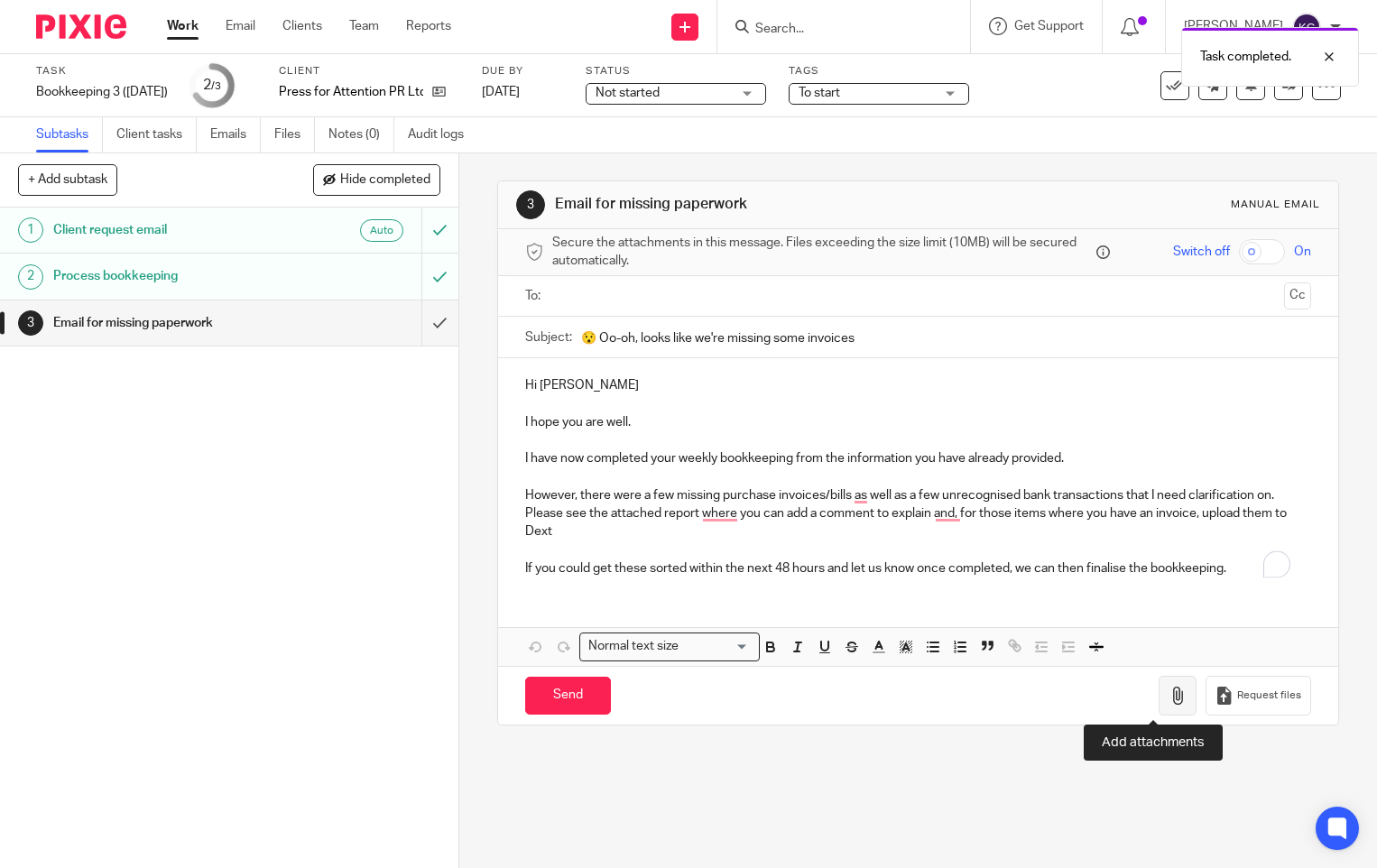
click at [1169, 704] on icon "button" at bounding box center [1178, 695] width 18 height 18
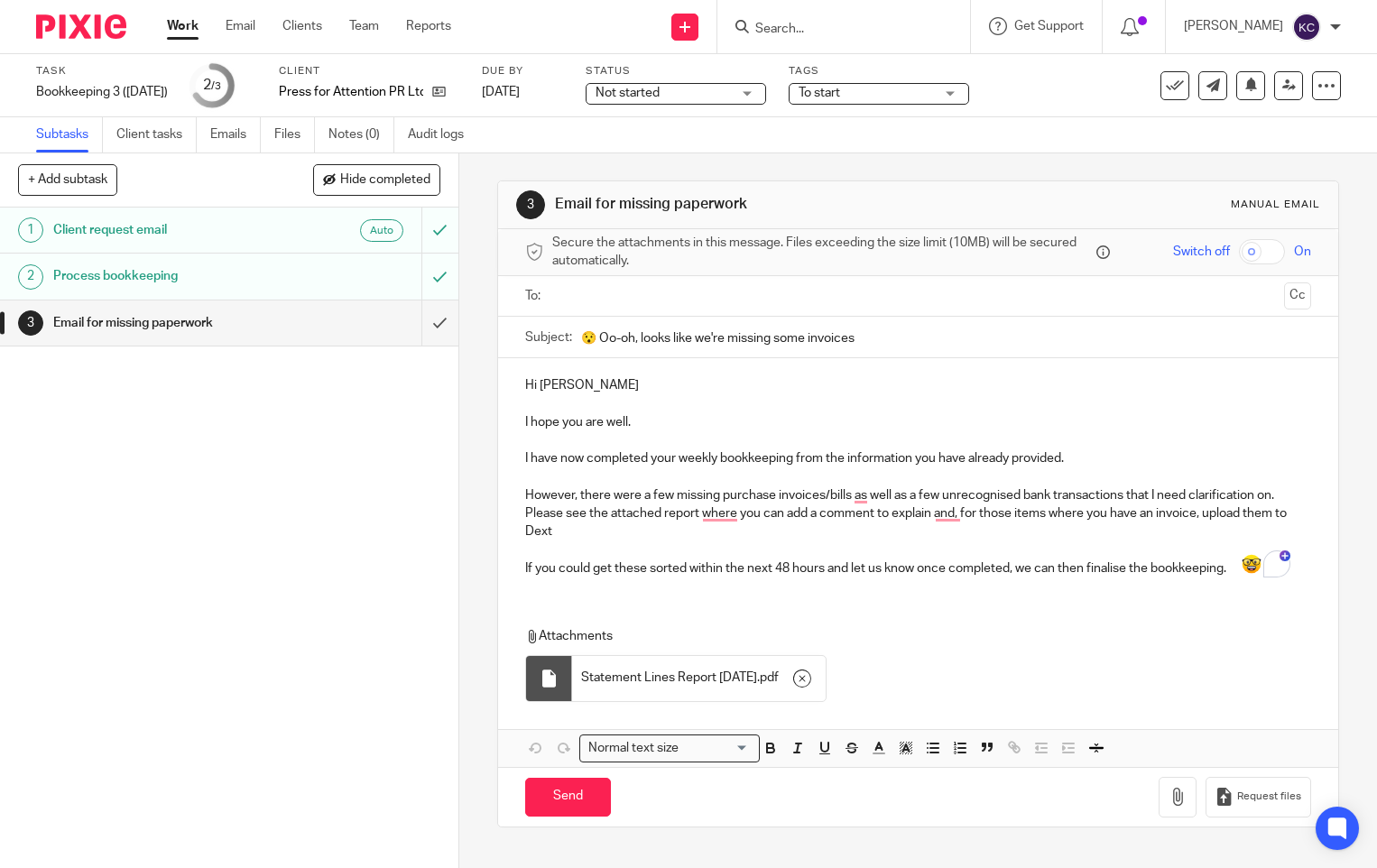
click at [578, 294] on input "text" at bounding box center [917, 296] width 718 height 21
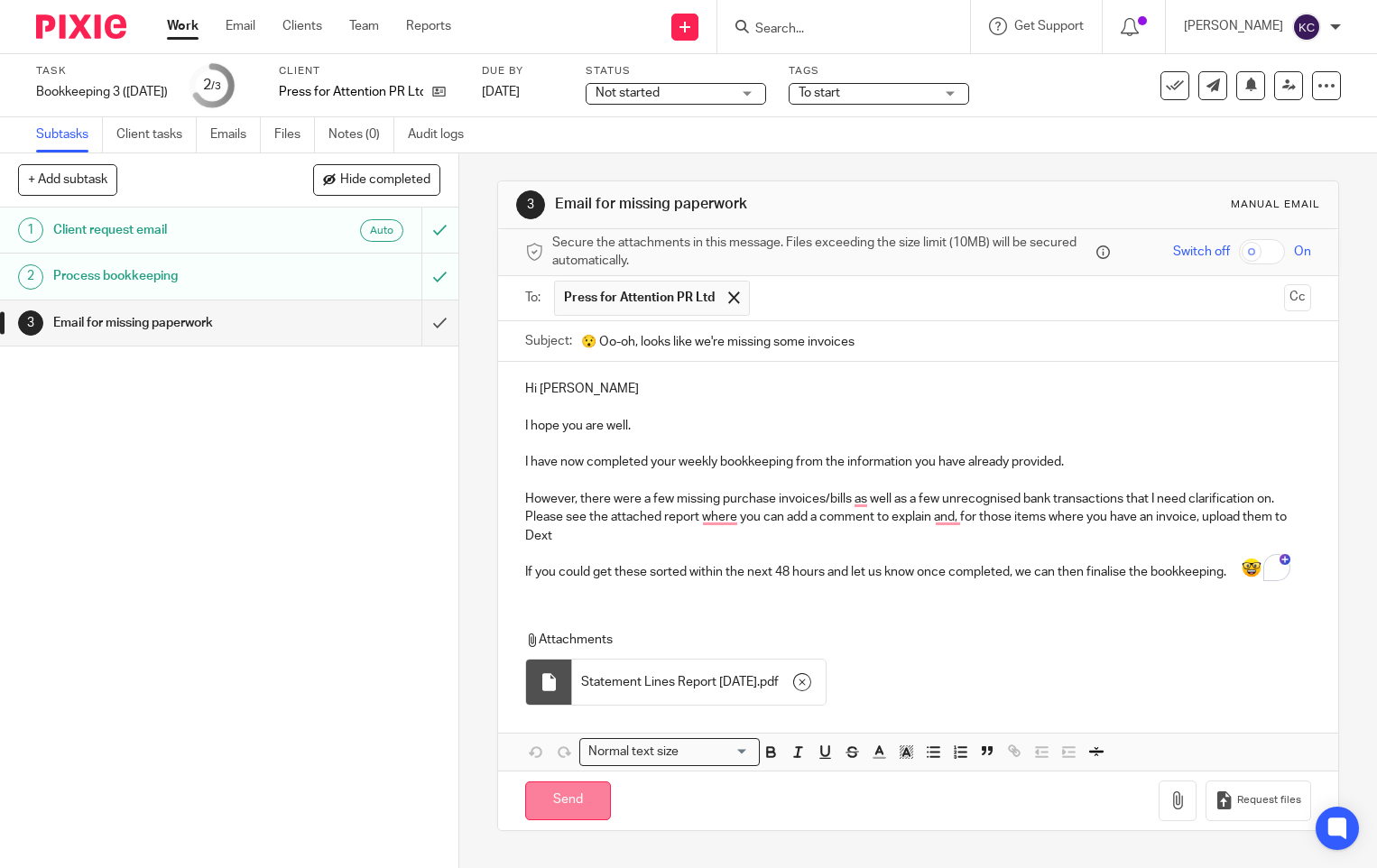
click at [569, 805] on input "Send" at bounding box center [568, 801] width 86 height 39
type input "Sent"
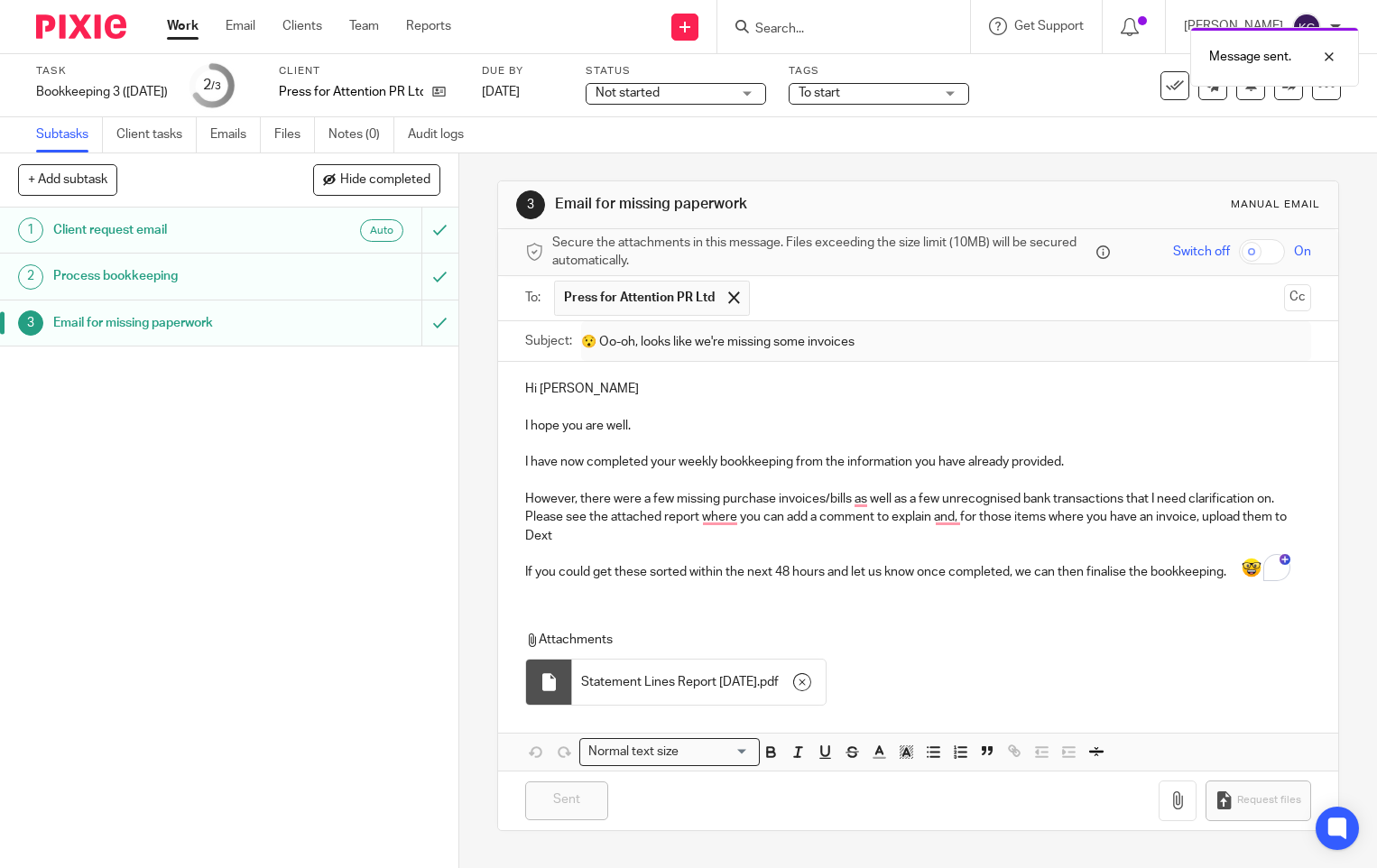
click at [175, 33] on link "Work" at bounding box center [183, 26] width 31 height 18
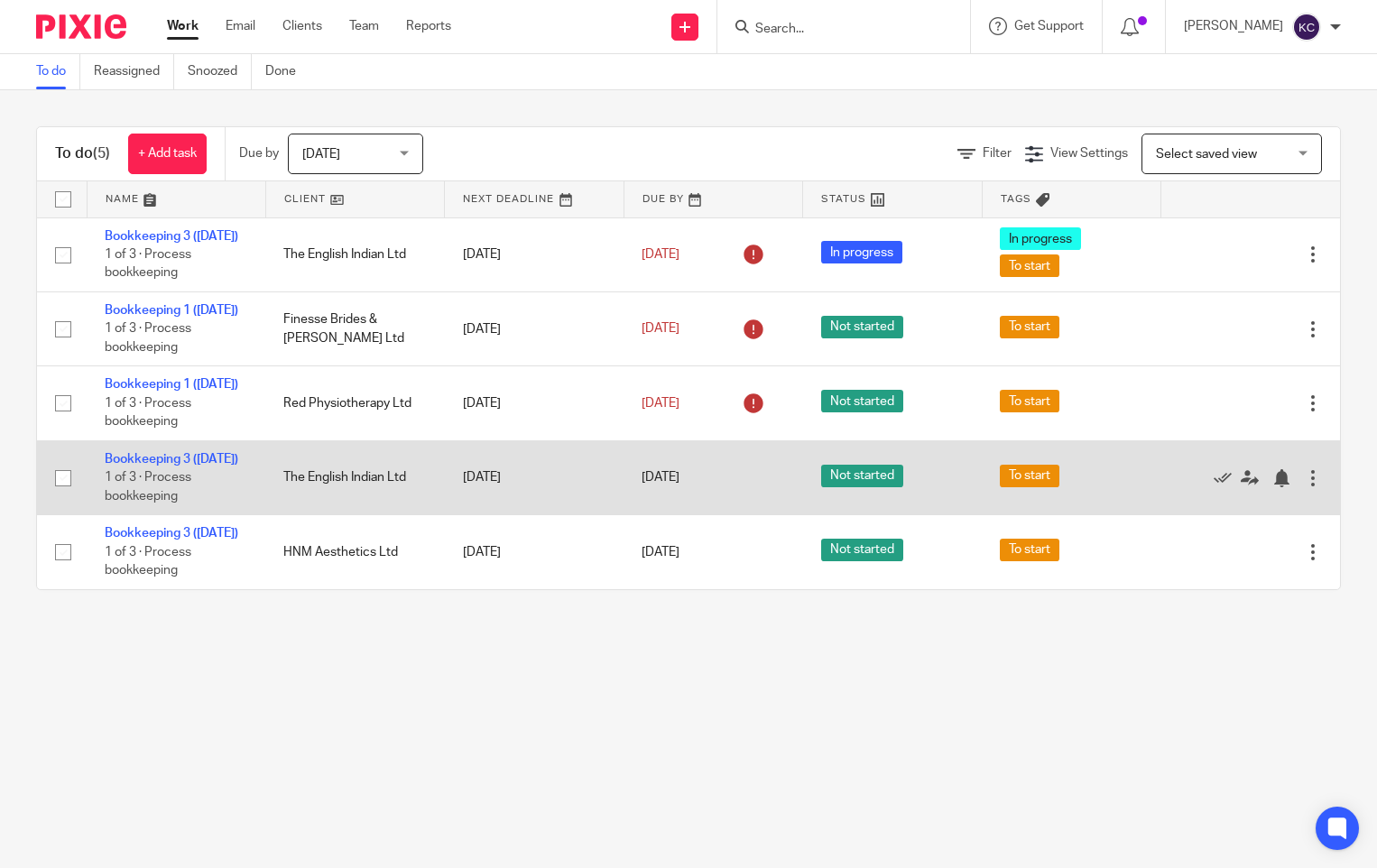
drag, startPoint x: 165, startPoint y: 517, endPoint x: 48, endPoint y: 542, distance: 119.6
click at [165, 466] on link "Bookkeeping 3 ([DATE])" at bounding box center [171, 459] width 134 height 13
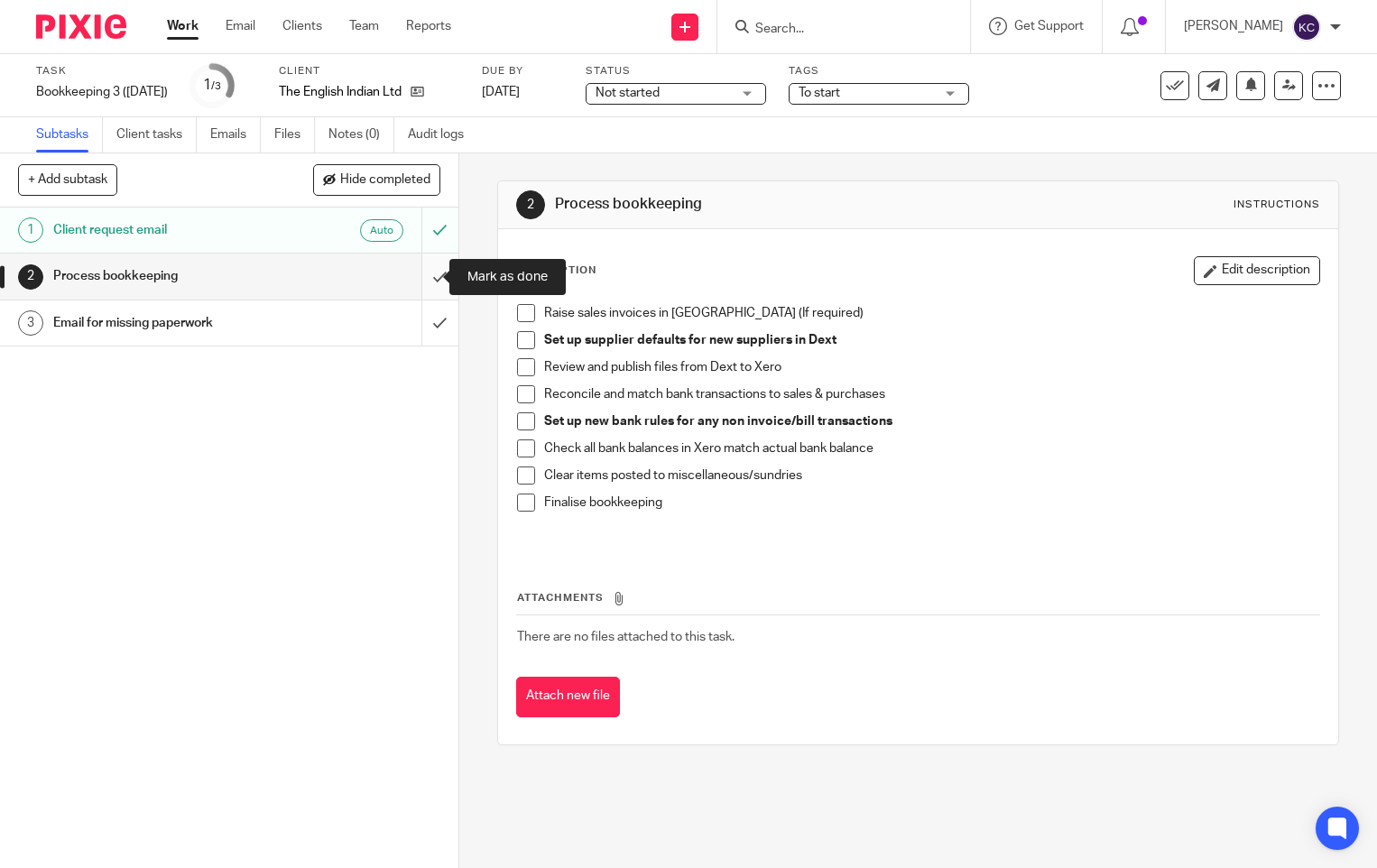
click at [405, 280] on input "submit" at bounding box center [229, 276] width 458 height 45
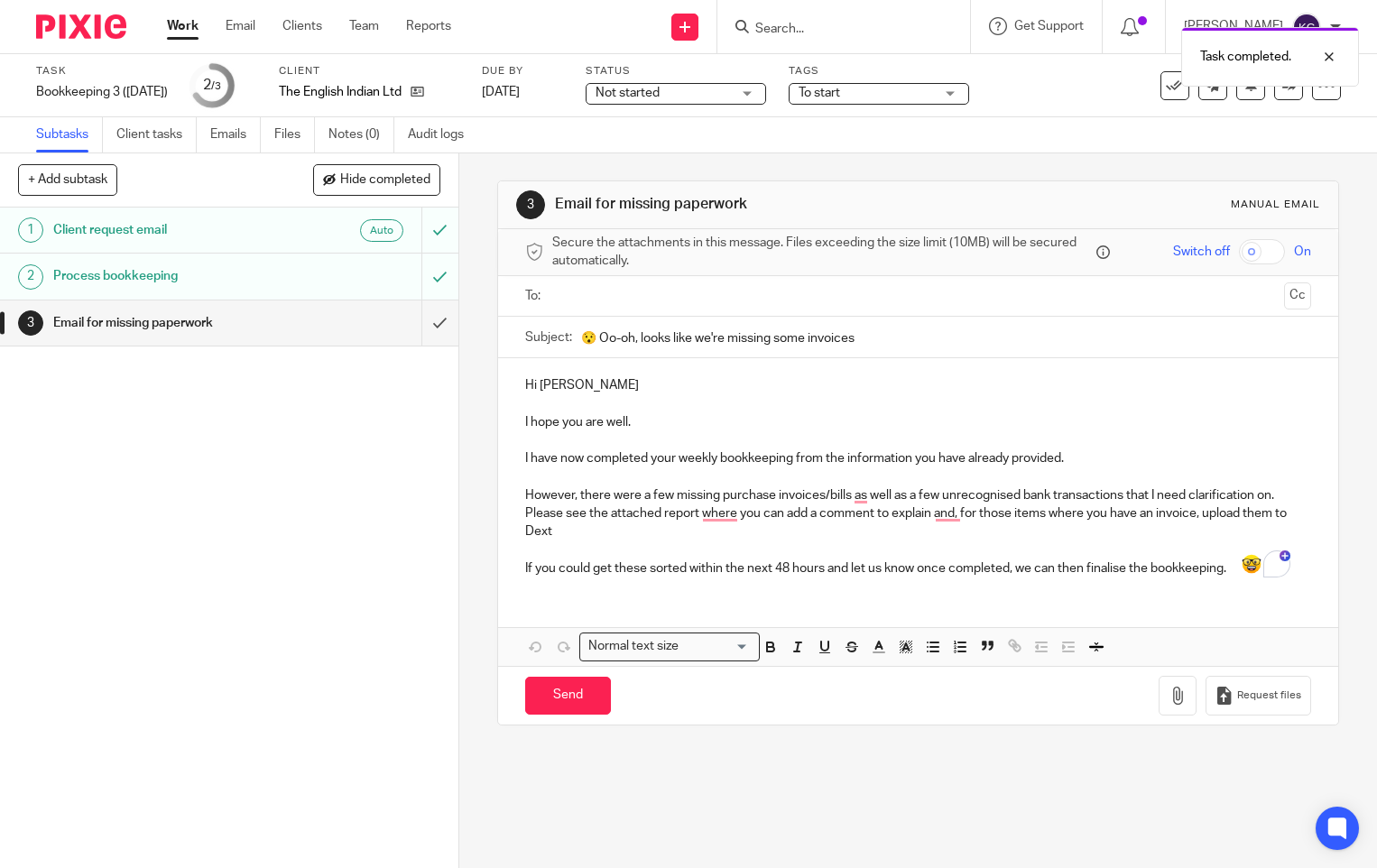
click at [194, 20] on link "Work" at bounding box center [183, 26] width 31 height 18
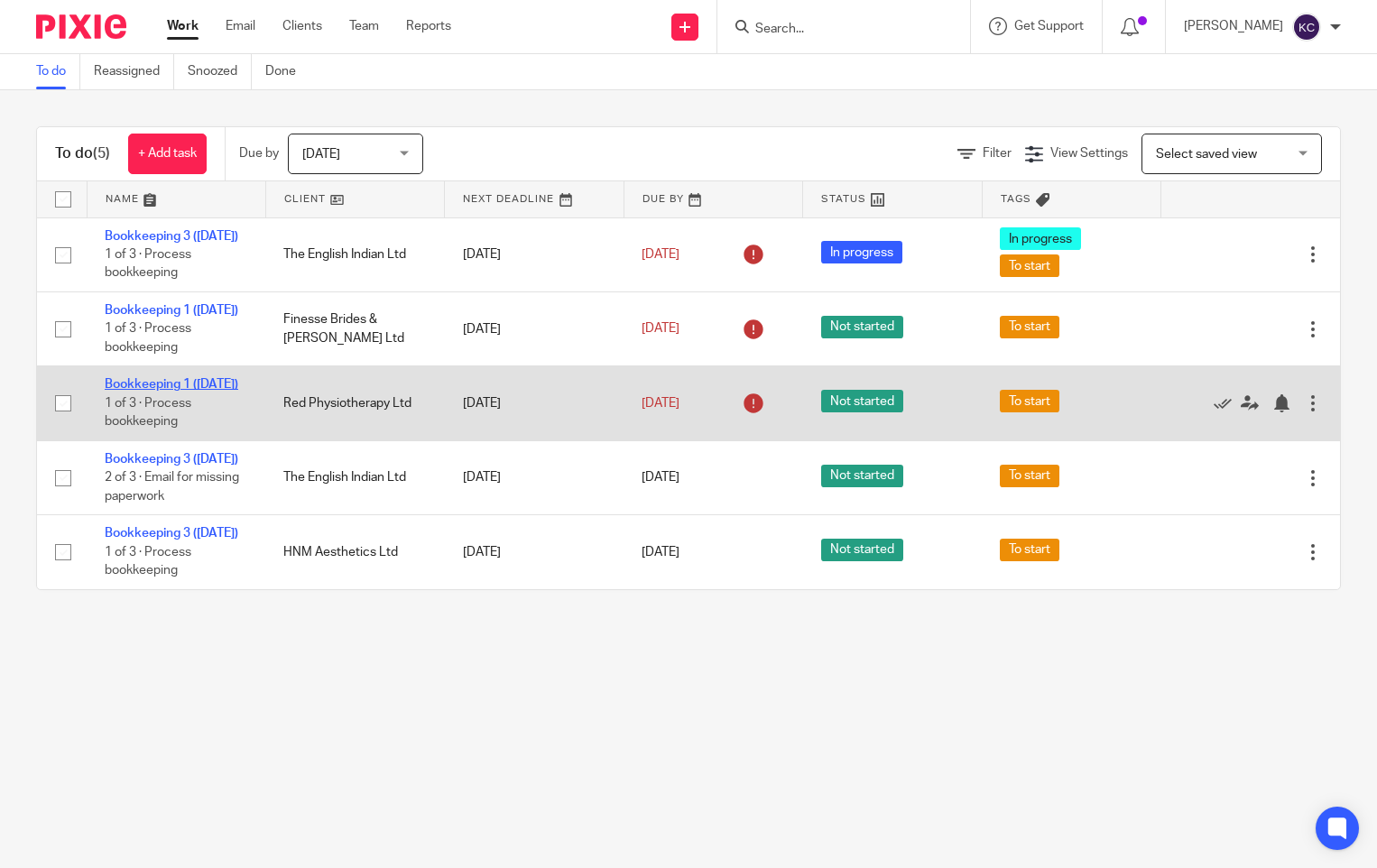
click at [148, 391] on link "Bookkeeping 1 ([DATE])" at bounding box center [171, 384] width 134 height 13
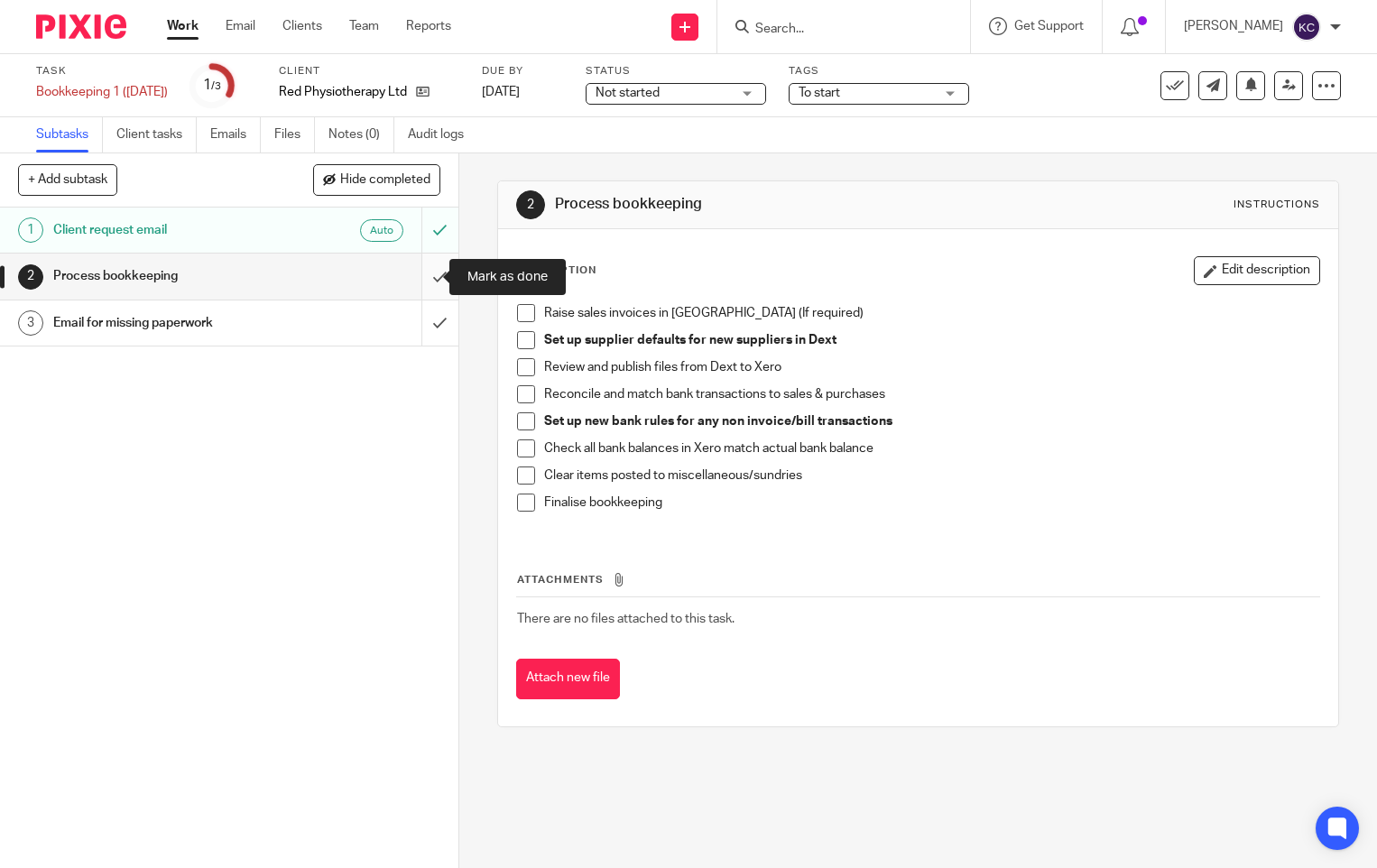
click at [411, 272] on input "submit" at bounding box center [229, 276] width 458 height 45
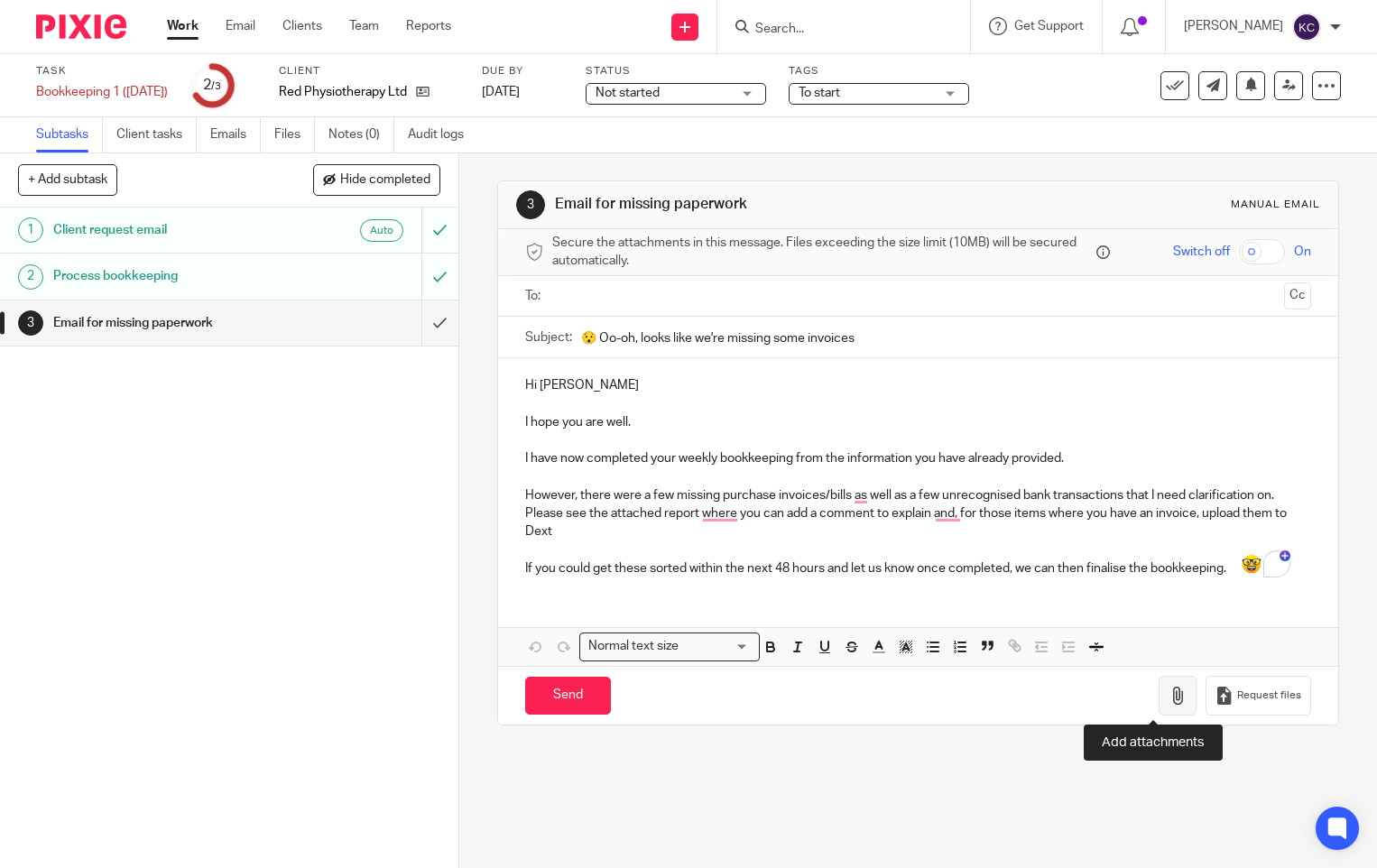
click at [1169, 696] on icon "button" at bounding box center [1178, 695] width 18 height 18
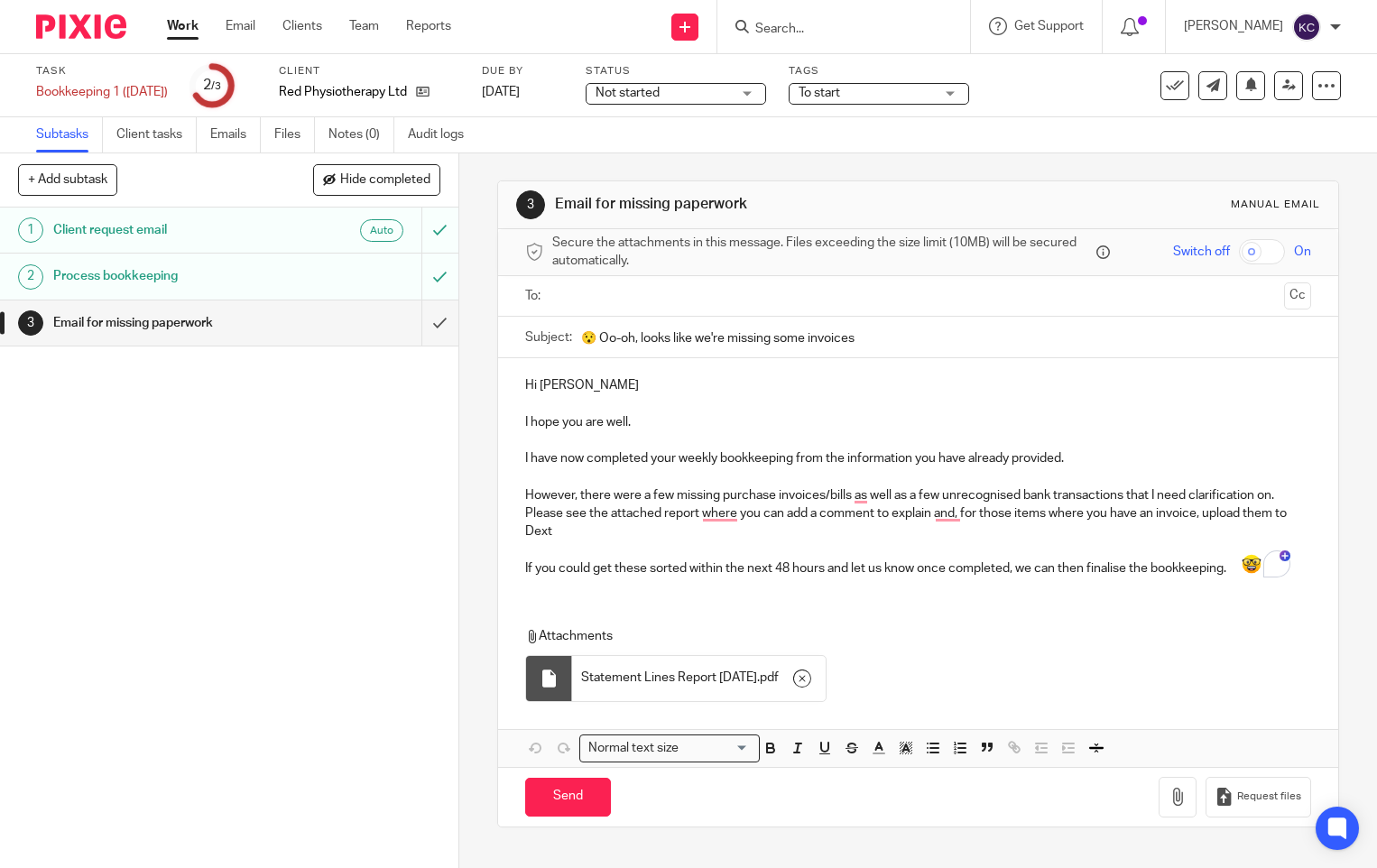
click at [577, 289] on input "text" at bounding box center [917, 296] width 718 height 21
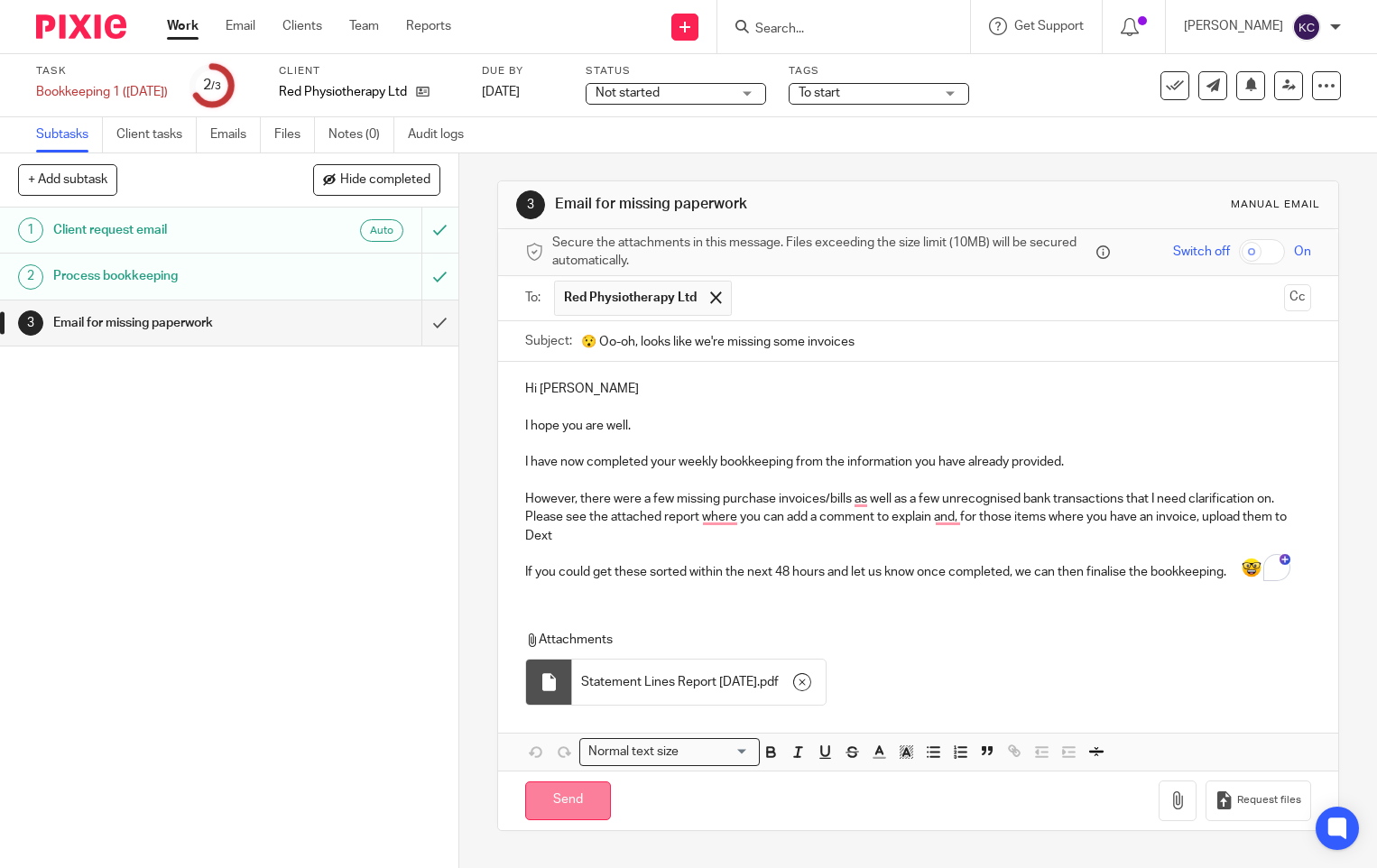
click at [552, 799] on input "Send" at bounding box center [568, 801] width 86 height 39
type input "Sent"
click at [196, 24] on link "Work" at bounding box center [183, 26] width 31 height 18
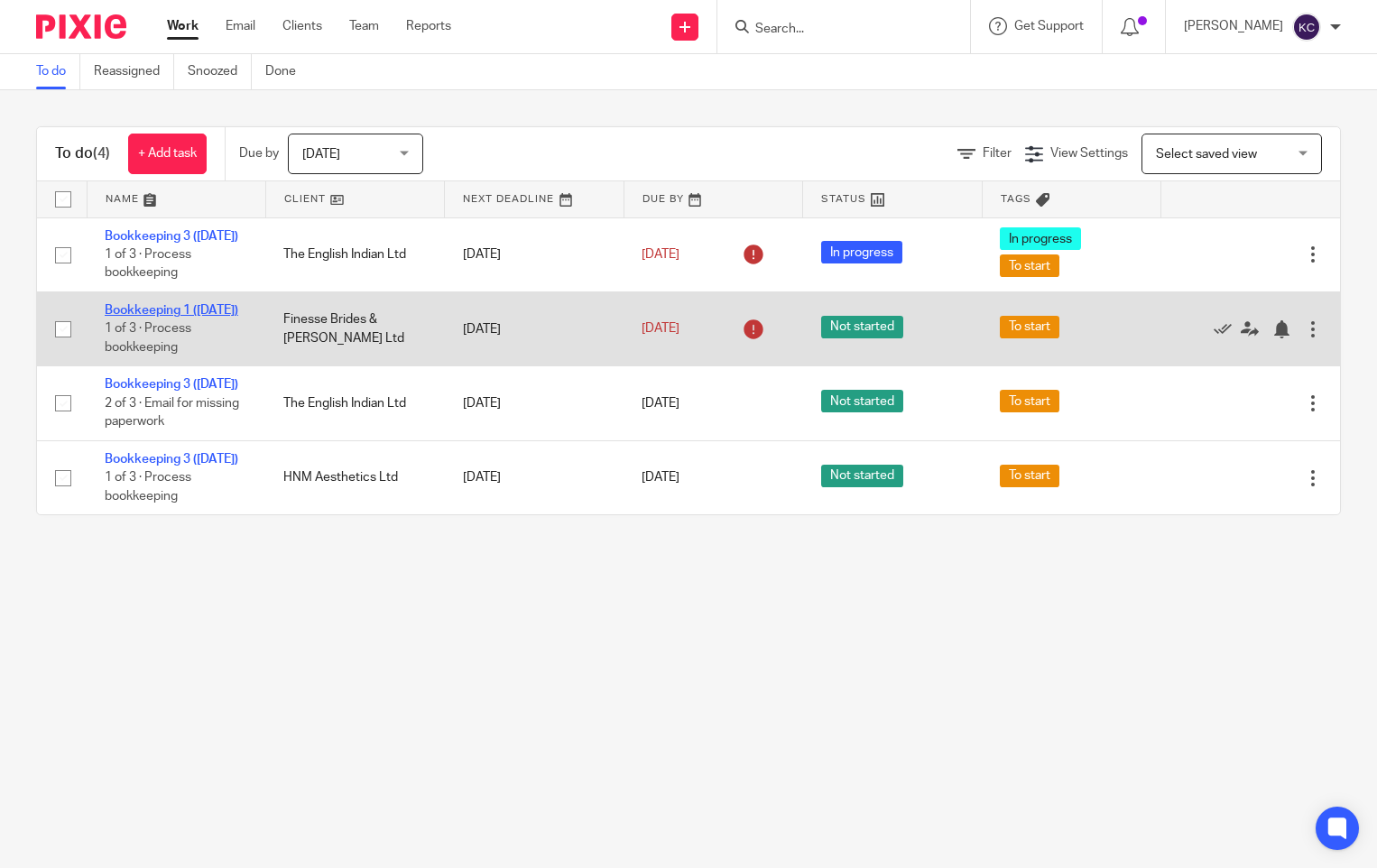
click at [113, 316] on link "Bookkeeping 1 ([DATE])" at bounding box center [171, 310] width 134 height 13
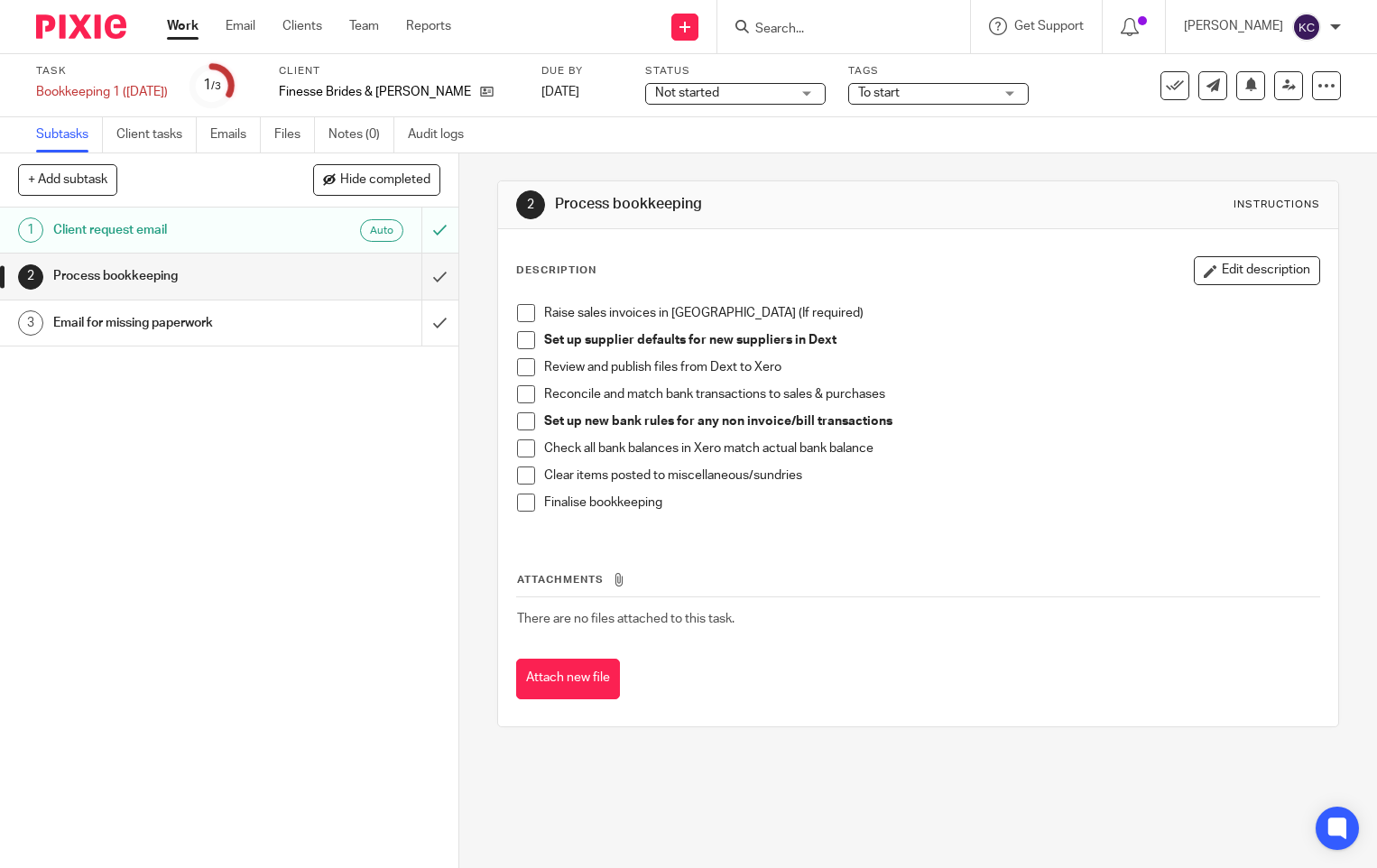
click at [174, 31] on link "Work" at bounding box center [183, 26] width 31 height 18
